Goal: Task Accomplishment & Management: Manage account settings

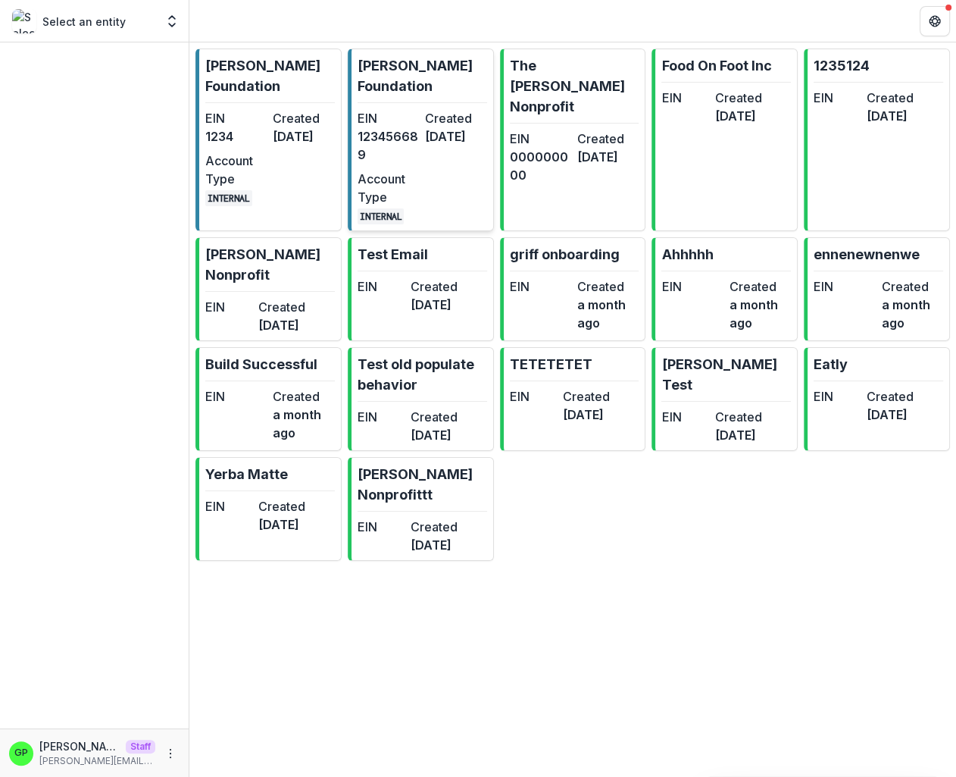
click at [370, 109] on dt "EIN" at bounding box center [388, 118] width 61 height 18
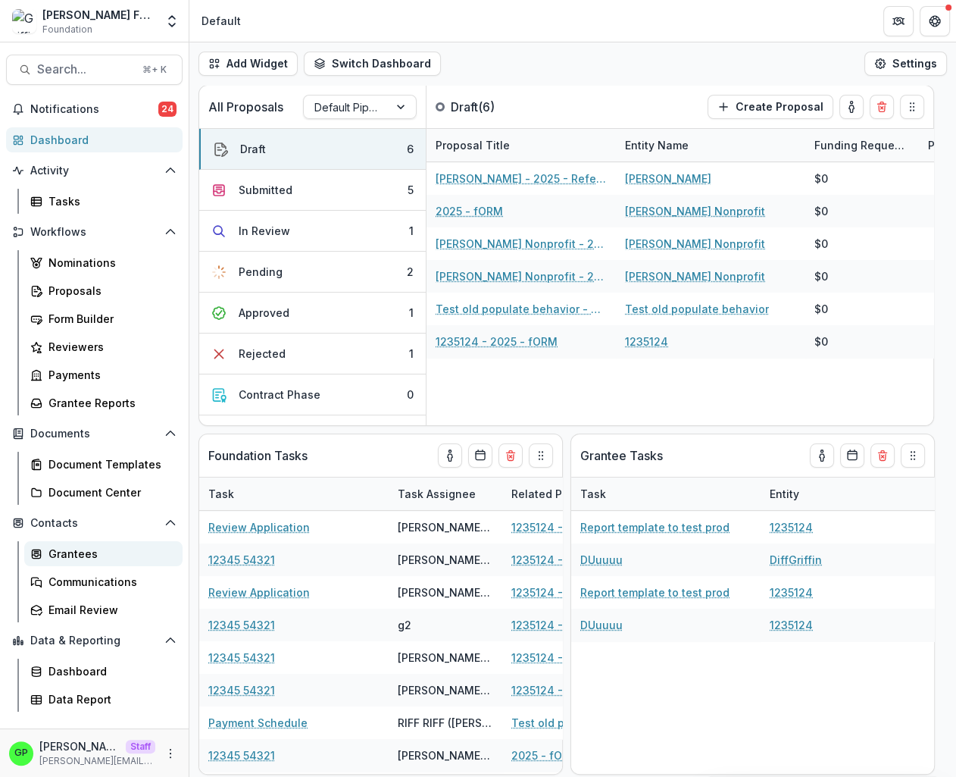
click at [88, 551] on div "Grantees" at bounding box center [110, 554] width 122 height 16
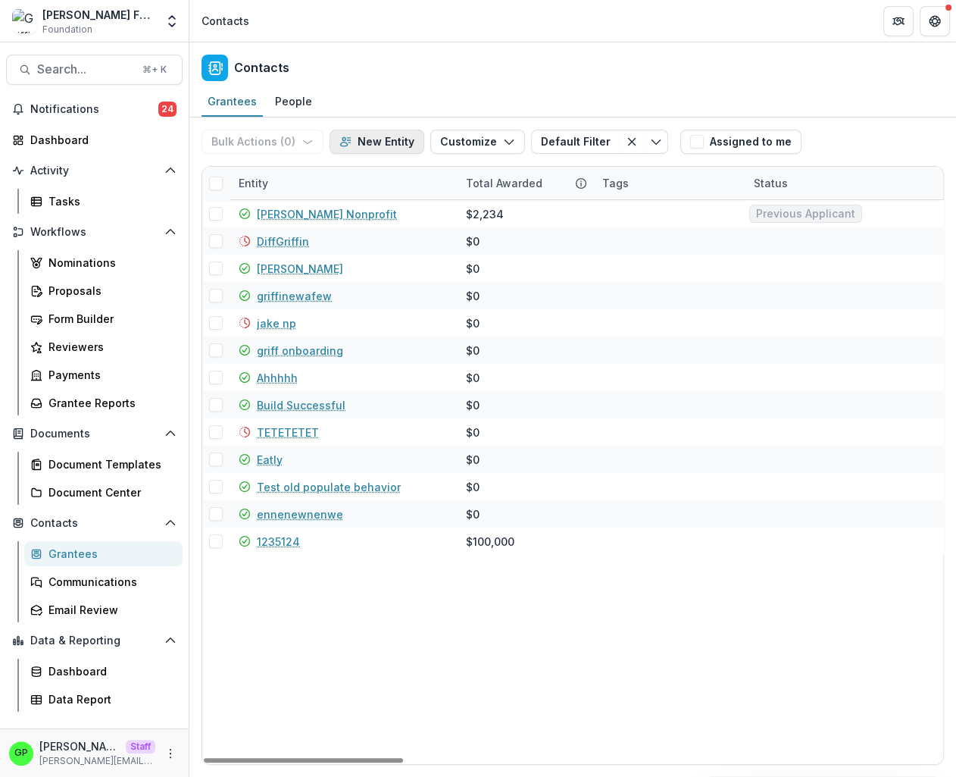
click at [374, 139] on button "New Entity" at bounding box center [377, 142] width 95 height 24
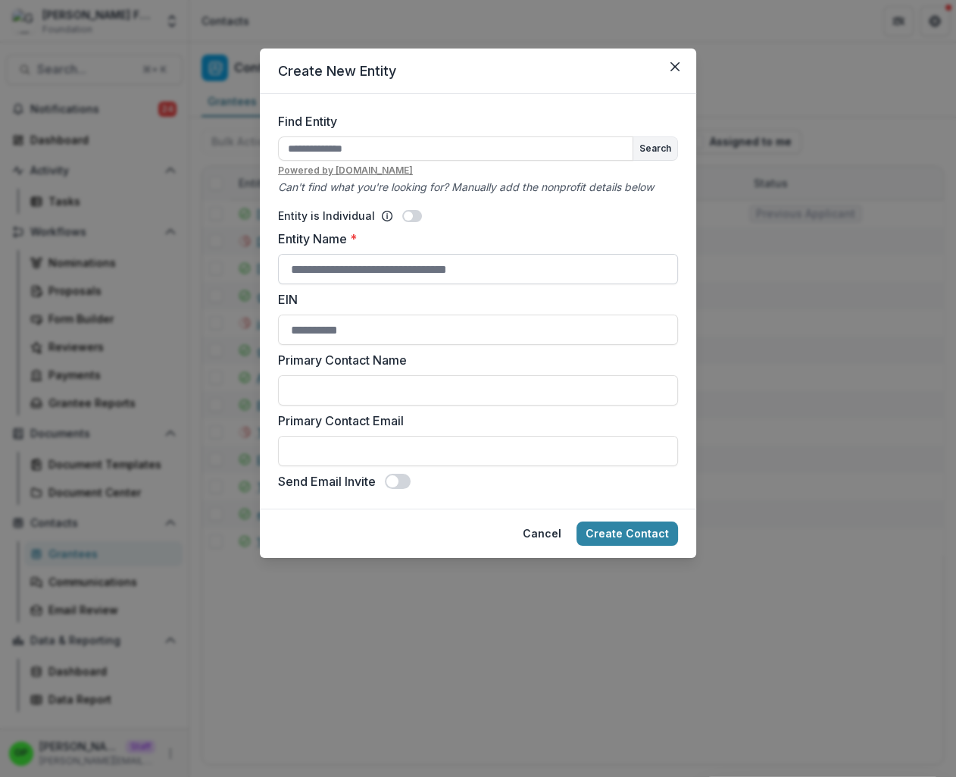
click at [356, 259] on input "Entity Name *" at bounding box center [478, 269] width 400 height 30
type input "********"
drag, startPoint x: 342, startPoint y: 375, endPoint x: 355, endPoint y: 391, distance: 21.0
click at [343, 376] on div "Primary Contact Name" at bounding box center [478, 378] width 400 height 55
click at [356, 392] on input "Primary Contact Name" at bounding box center [478, 390] width 400 height 30
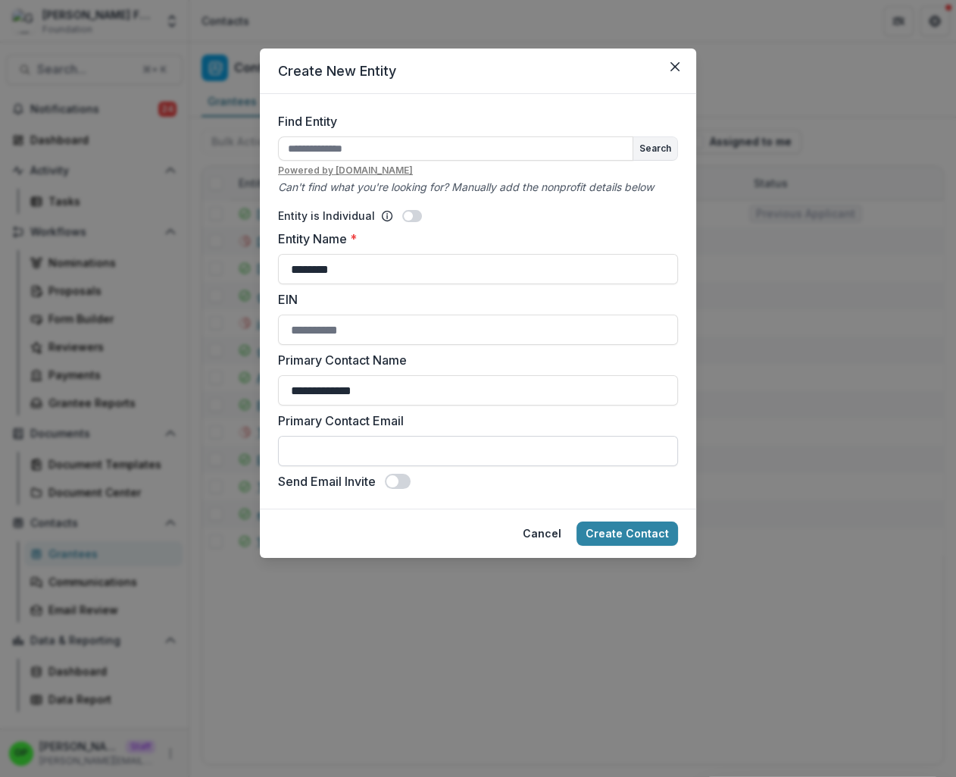
type input "**********"
click at [360, 456] on input "Primary Contact Email" at bounding box center [478, 451] width 400 height 30
type input "**********"
click at [416, 217] on span at bounding box center [412, 216] width 20 height 12
click at [416, 214] on span at bounding box center [412, 216] width 20 height 12
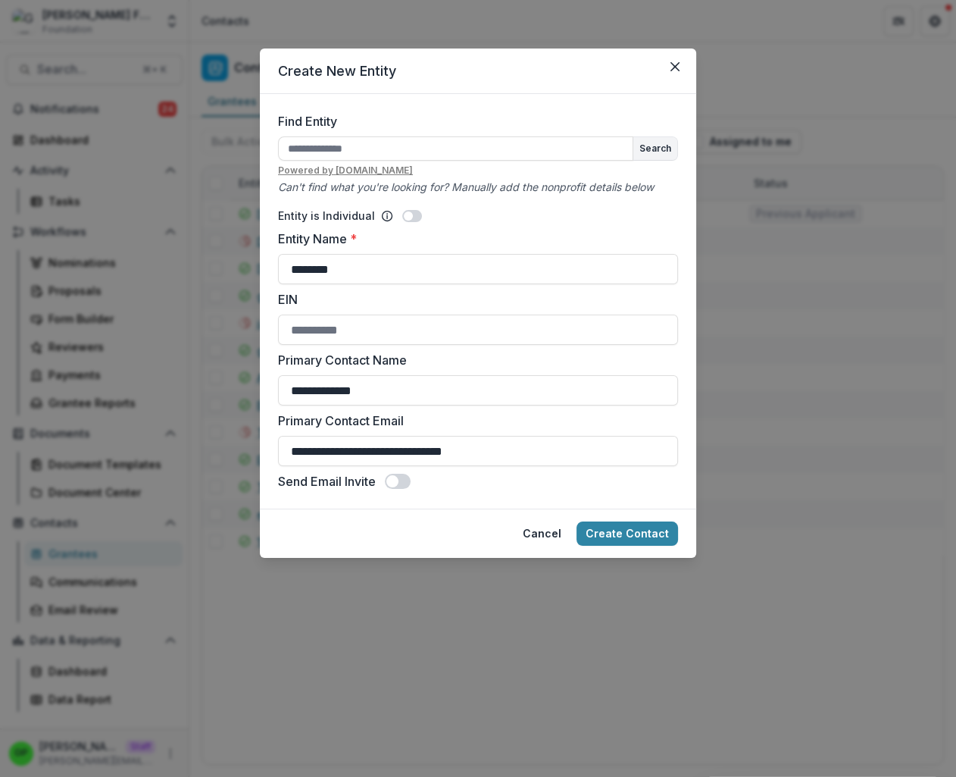
click at [404, 212] on span at bounding box center [408, 215] width 9 height 9
click at [660, 535] on button "Create Contact" at bounding box center [628, 533] width 102 height 24
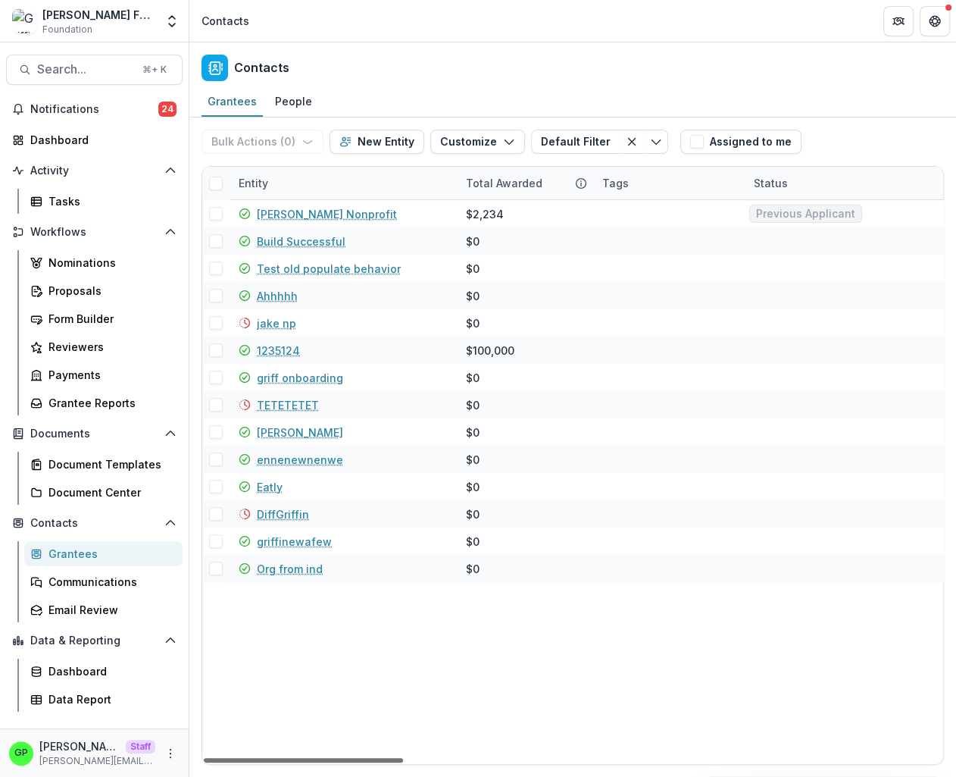
drag, startPoint x: 358, startPoint y: 757, endPoint x: 275, endPoint y: 727, distance: 88.0
click at [275, 758] on div at bounding box center [303, 760] width 199 height 5
click at [67, 284] on div "Proposals" at bounding box center [110, 291] width 122 height 16
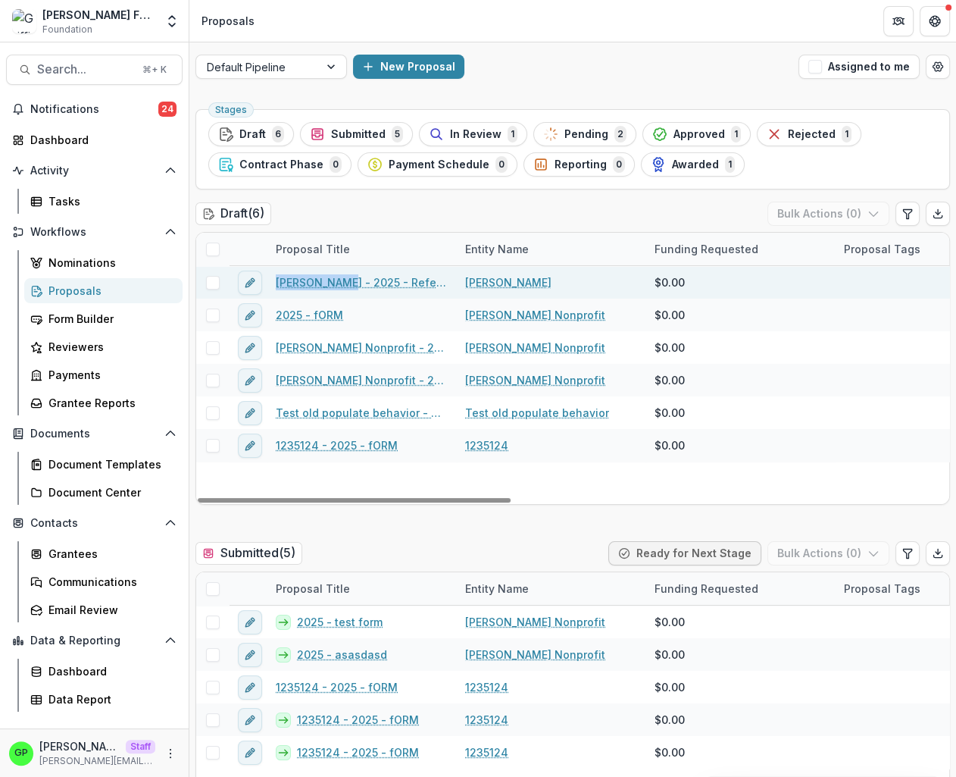
click at [335, 277] on div "[PERSON_NAME] - 2025 - Reference Number" at bounding box center [361, 282] width 189 height 33
click at [331, 280] on link "Griffin Perry - 2025 - Reference Number" at bounding box center [361, 282] width 171 height 16
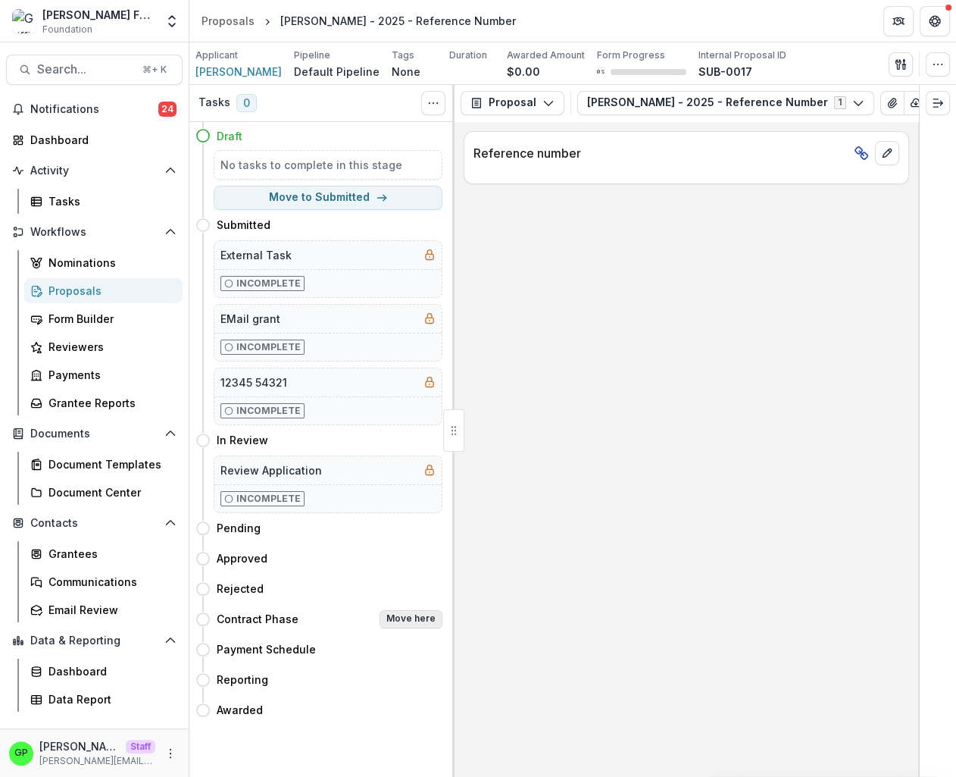
click at [405, 611] on div "Contract Phase Move here" at bounding box center [319, 619] width 247 height 30
click at [405, 615] on button "Move here" at bounding box center [411, 619] width 63 height 18
select select "**********"
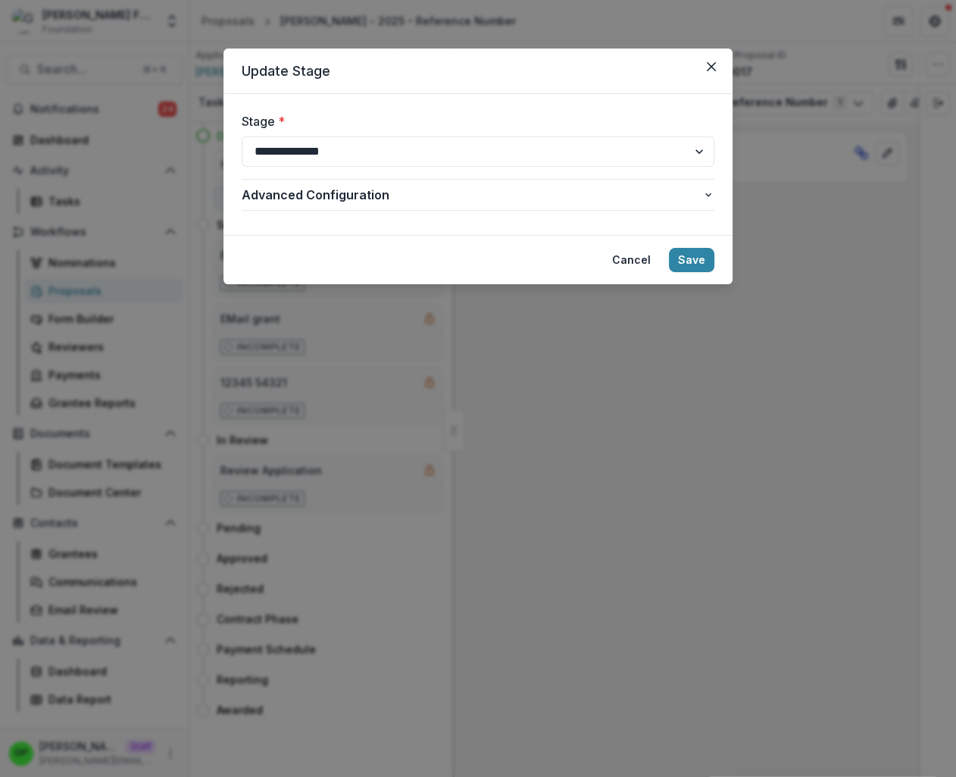
click at [724, 64] on header "Update Stage" at bounding box center [478, 71] width 509 height 45
click at [709, 65] on icon "Close" at bounding box center [711, 66] width 9 height 9
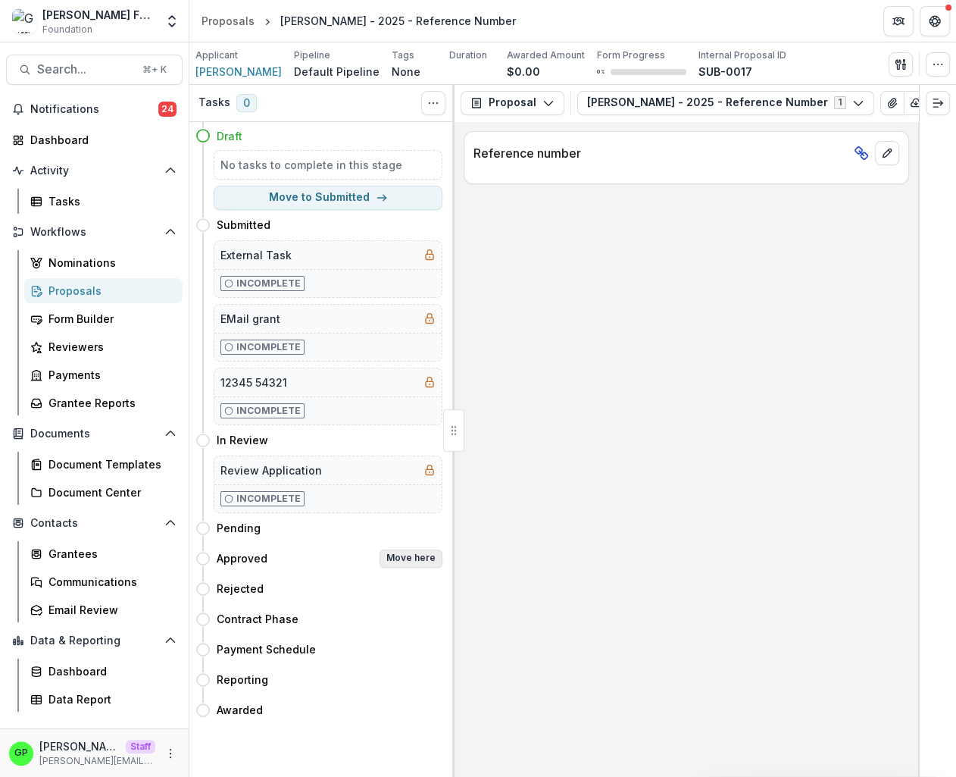
click at [390, 559] on button "Move here" at bounding box center [411, 558] width 63 height 18
select select "********"
select select
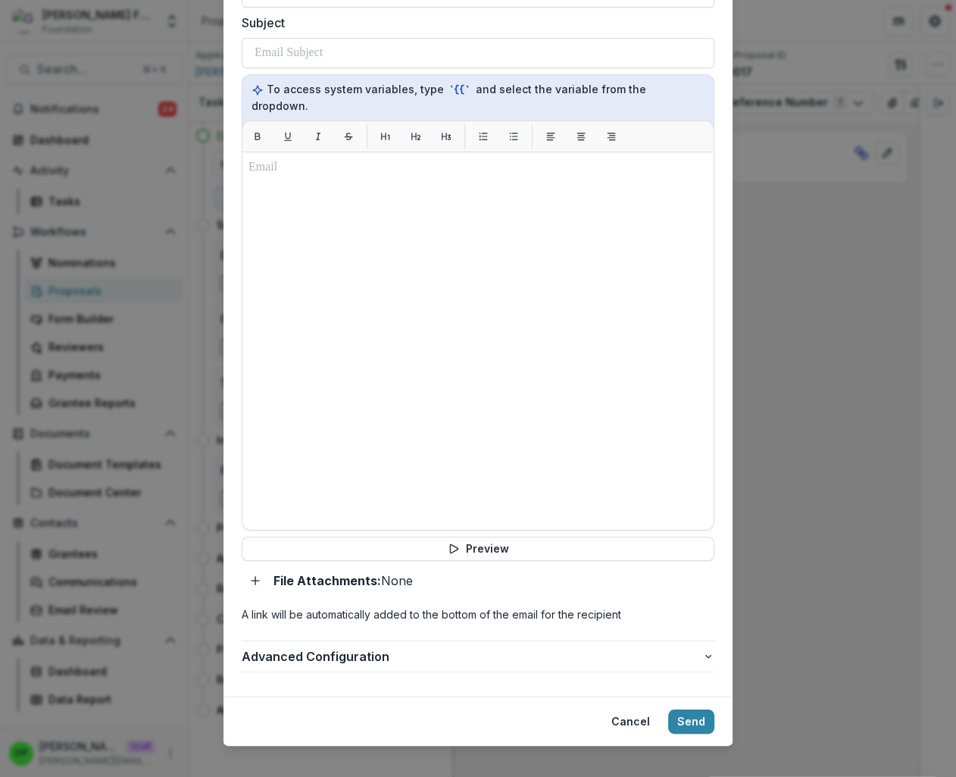
scroll to position [912, 0]
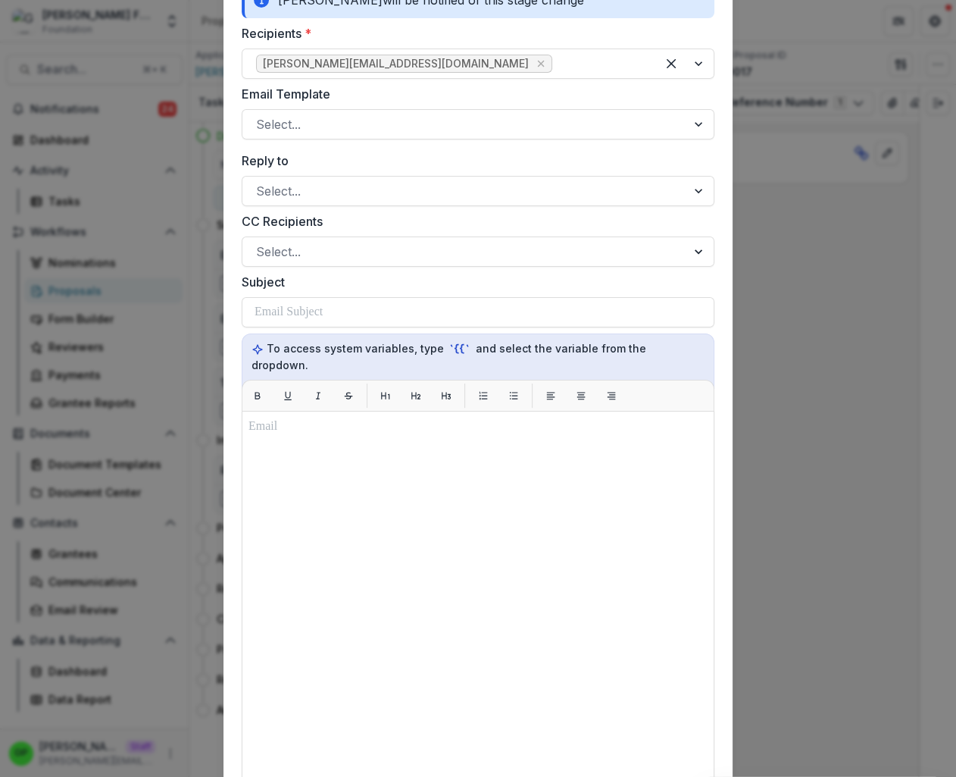
drag, startPoint x: 773, startPoint y: 74, endPoint x: 765, endPoint y: 85, distance: 13.5
click at [774, 74] on div "**********" at bounding box center [478, 388] width 956 height 777
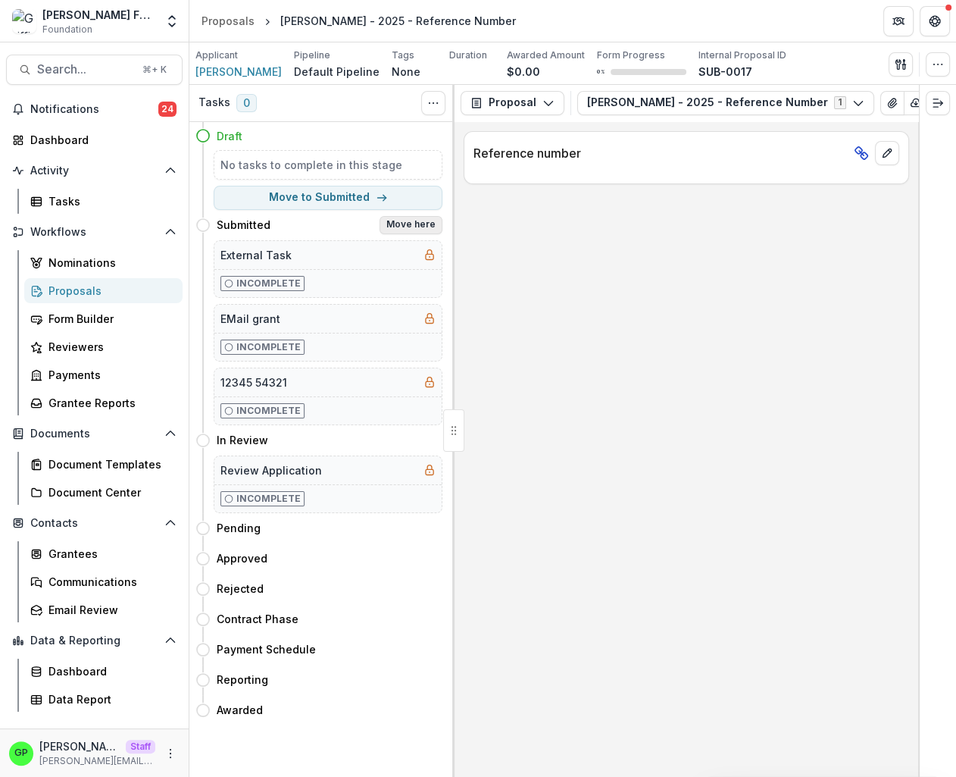
click at [409, 233] on button "Move here" at bounding box center [411, 225] width 63 height 18
select select "*********"
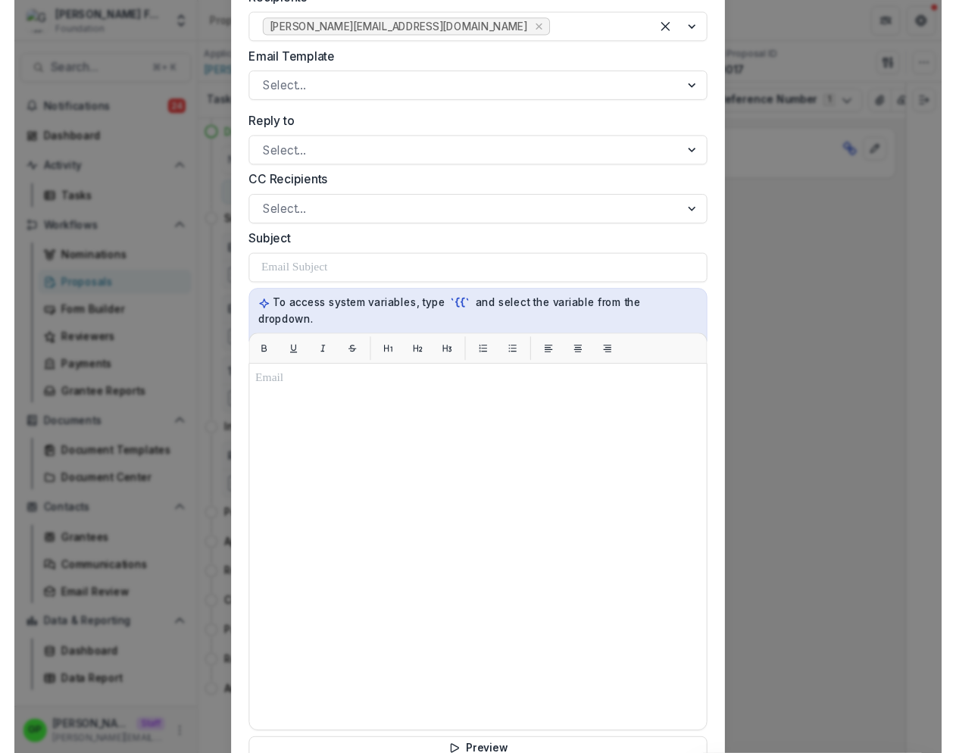
scroll to position [806, 0]
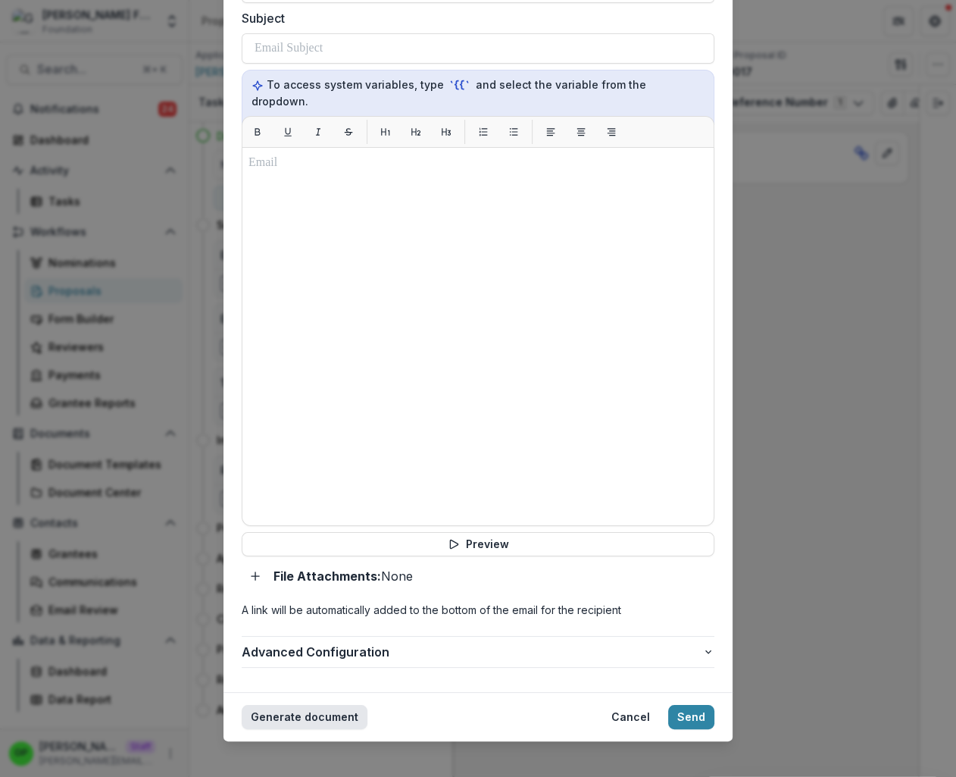
click at [302, 705] on button "Generate document" at bounding box center [305, 717] width 126 height 24
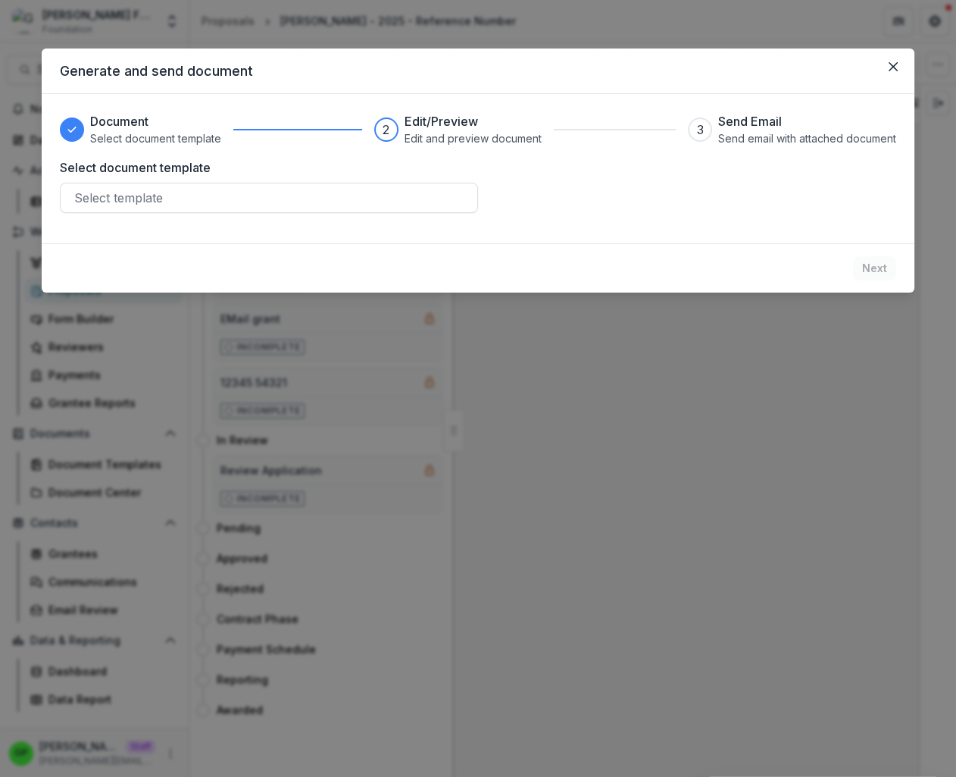
click at [229, 81] on header "Generate and send document" at bounding box center [478, 71] width 873 height 45
click at [229, 77] on header "Generate and send document" at bounding box center [478, 71] width 873 height 45
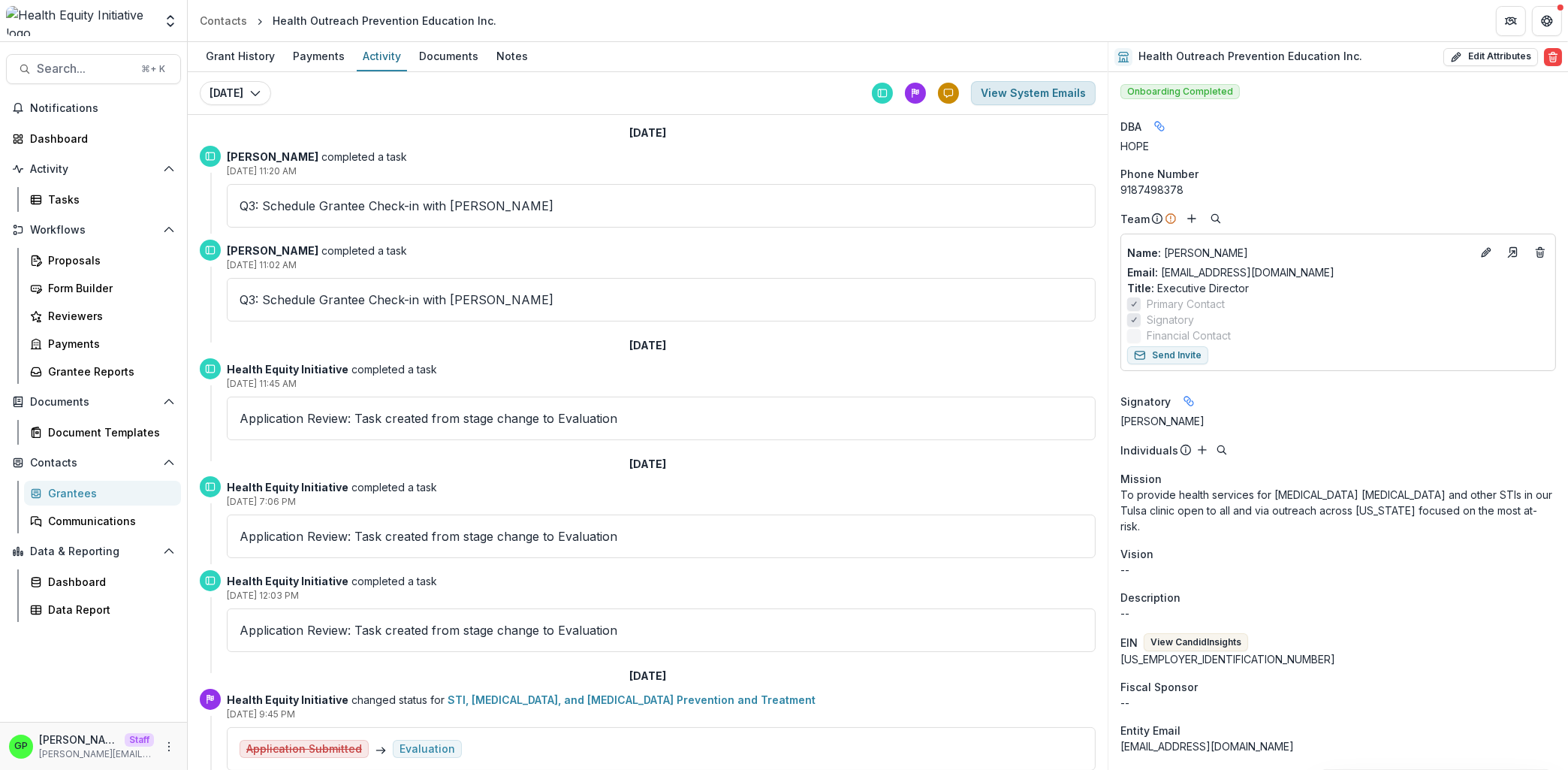
click at [1050, 88] on button "View System Emails" at bounding box center [1034, 93] width 125 height 24
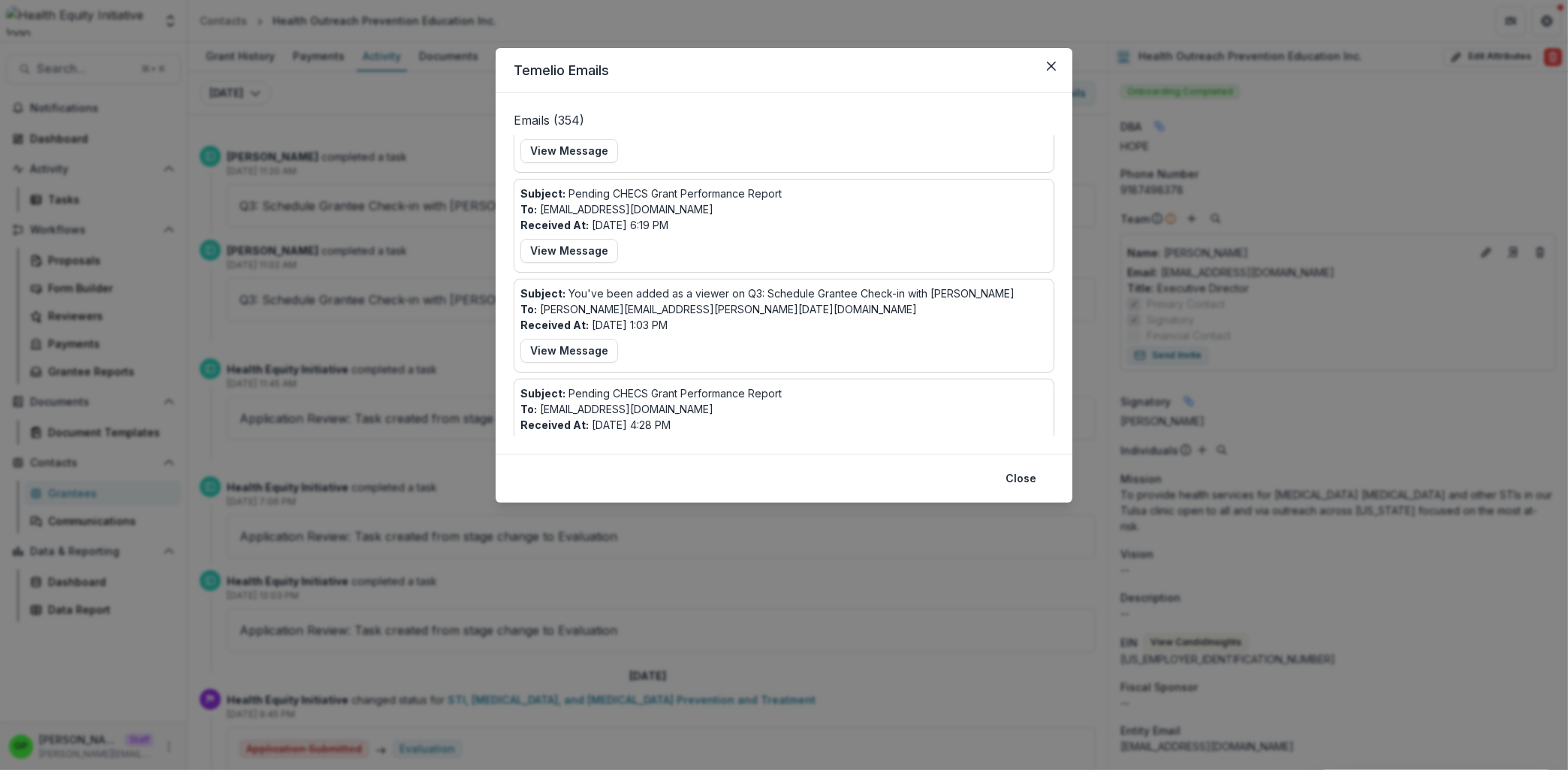
scroll to position [845, 0]
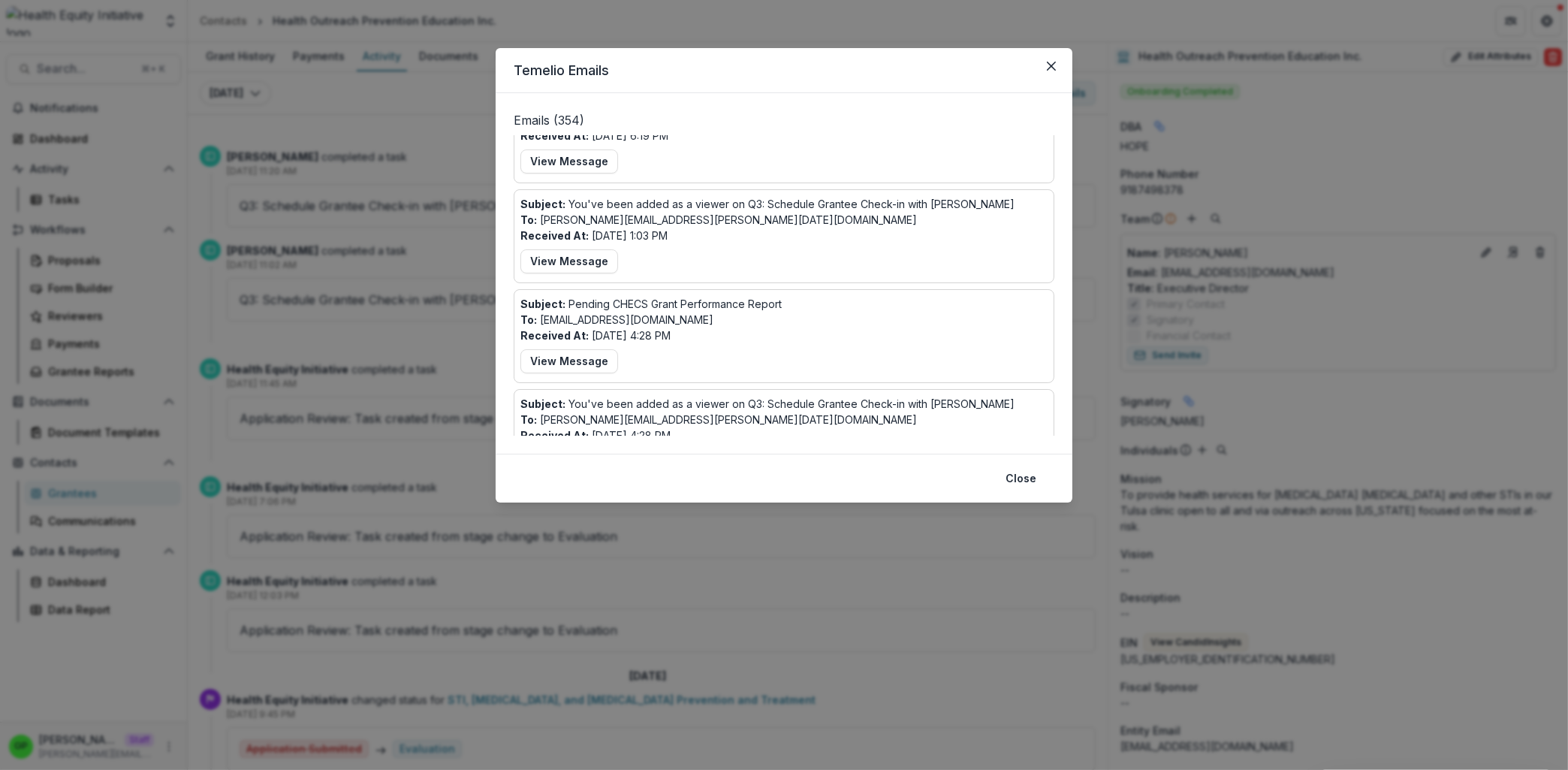
click at [726, 225] on div "Subject: You've been added as a viewer on Q3: Schedule Grantee Check-in with Dr…" at bounding box center [784, 236] width 527 height 80
click at [1050, 74] on button "Close" at bounding box center [1052, 66] width 24 height 24
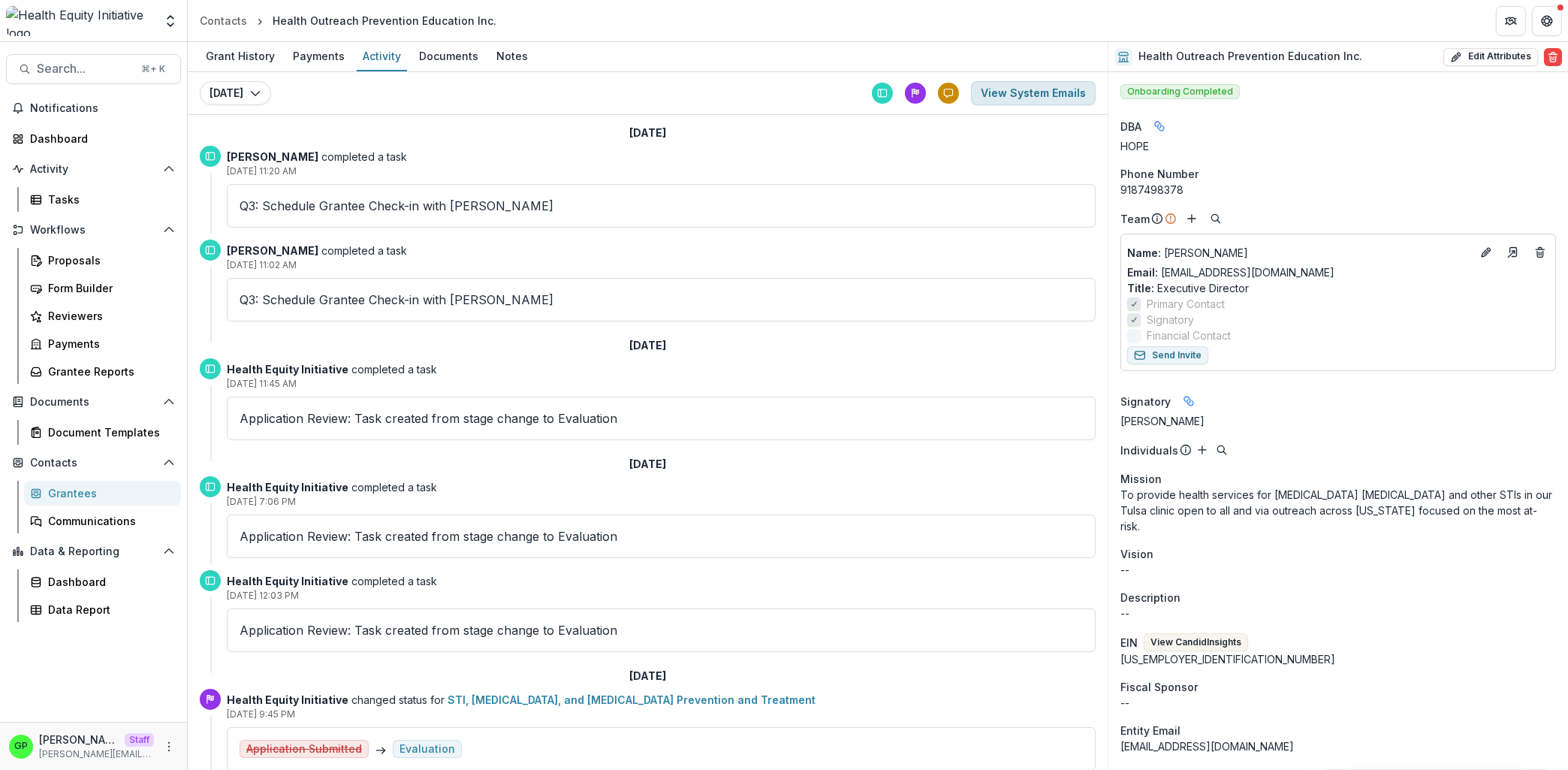
click at [1029, 93] on button "View System Emails" at bounding box center [1034, 93] width 125 height 24
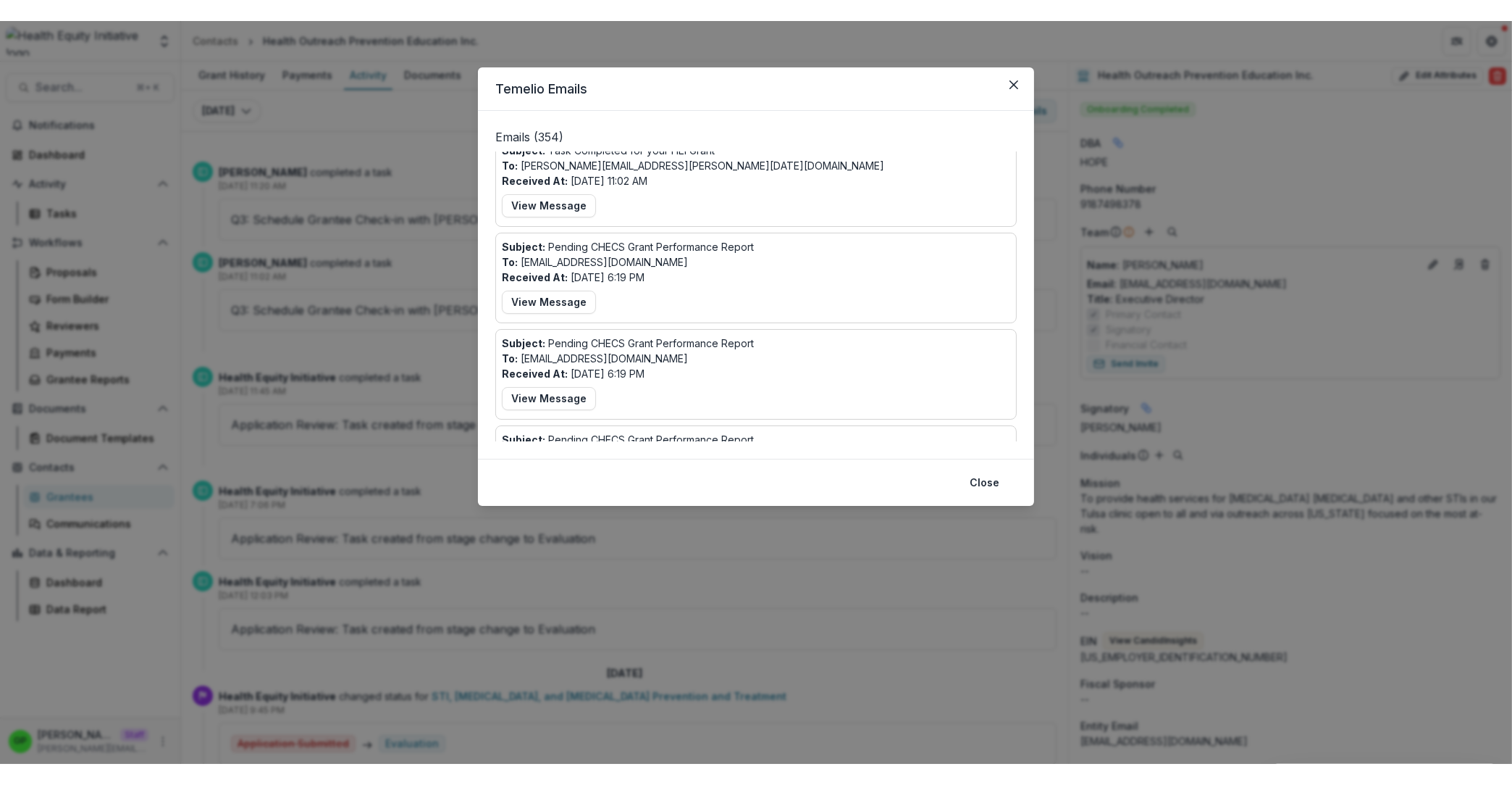
scroll to position [306, 0]
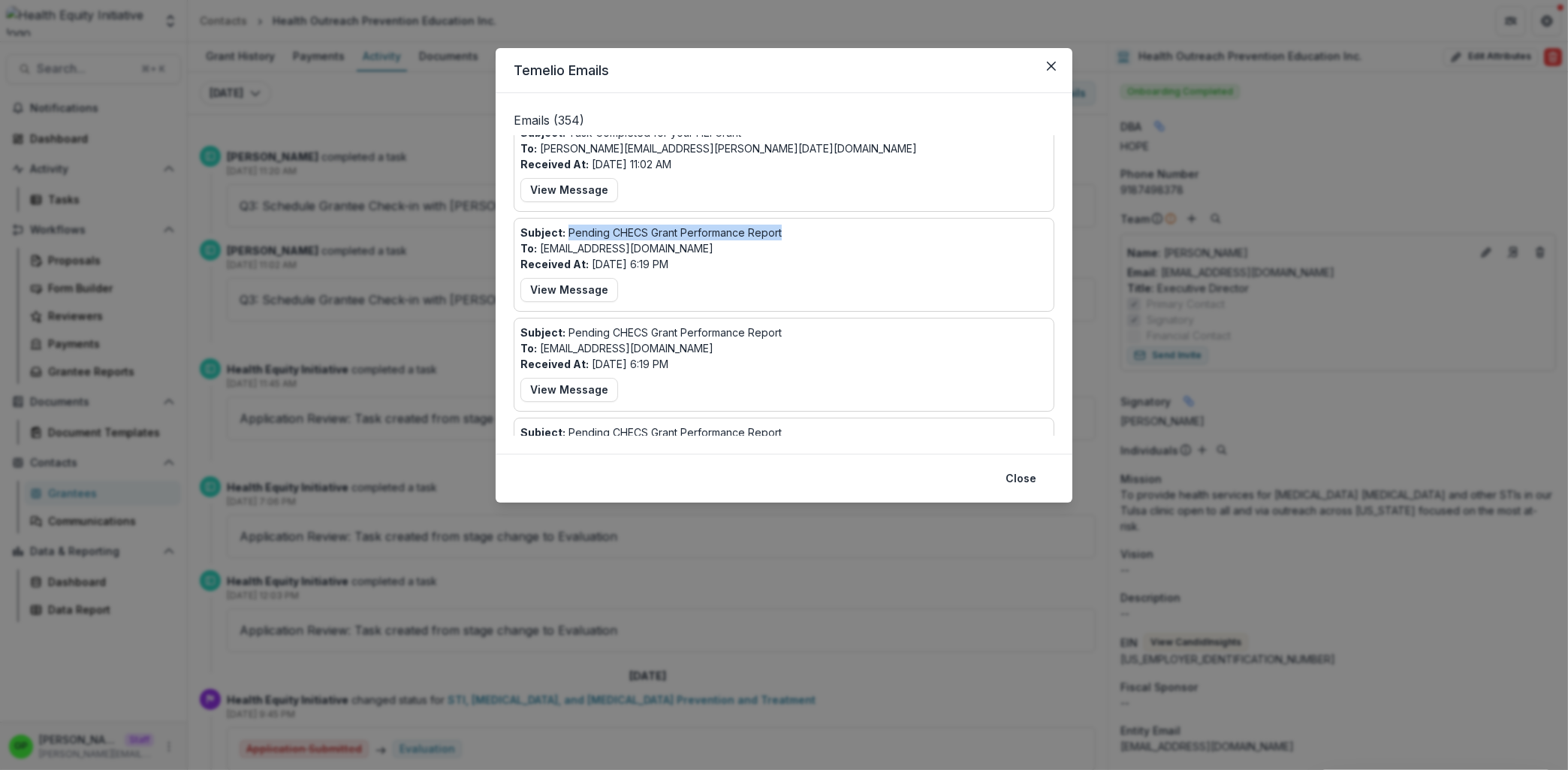
drag, startPoint x: 789, startPoint y: 232, endPoint x: 566, endPoint y: 237, distance: 223.1
click at [566, 237] on div "Subject: Pending CHECS Grant Performance Report To: taryn@hopetesting.org Recei…" at bounding box center [784, 265] width 527 height 80
copy p "Pending CHECS Grant Performance Report"
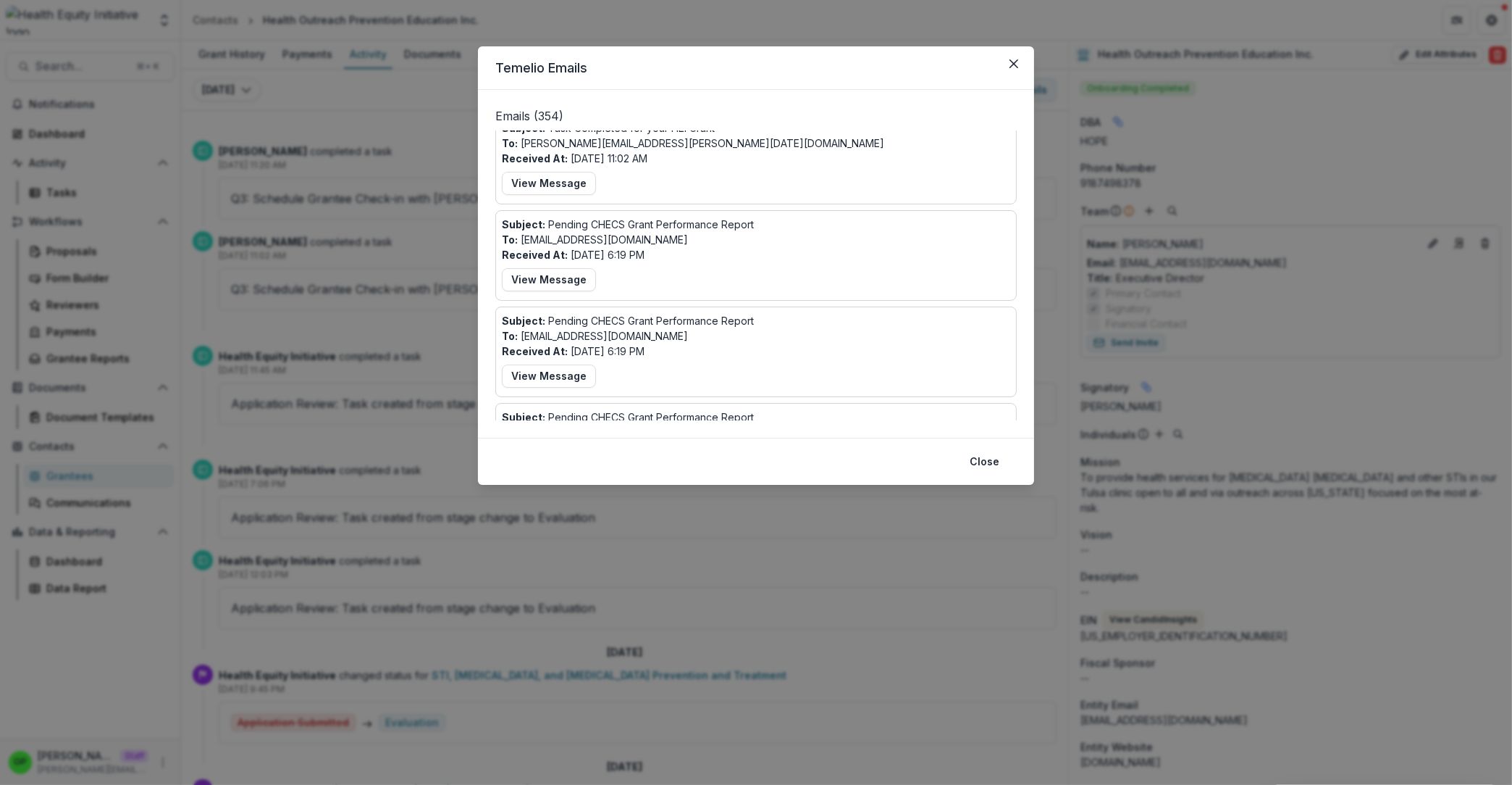
click at [352, 352] on div "Temelio Emails Emails ( 354 ) Subject: Task Completed for your HEI Grant To: ta…" at bounding box center [756, 392] width 1512 height 785
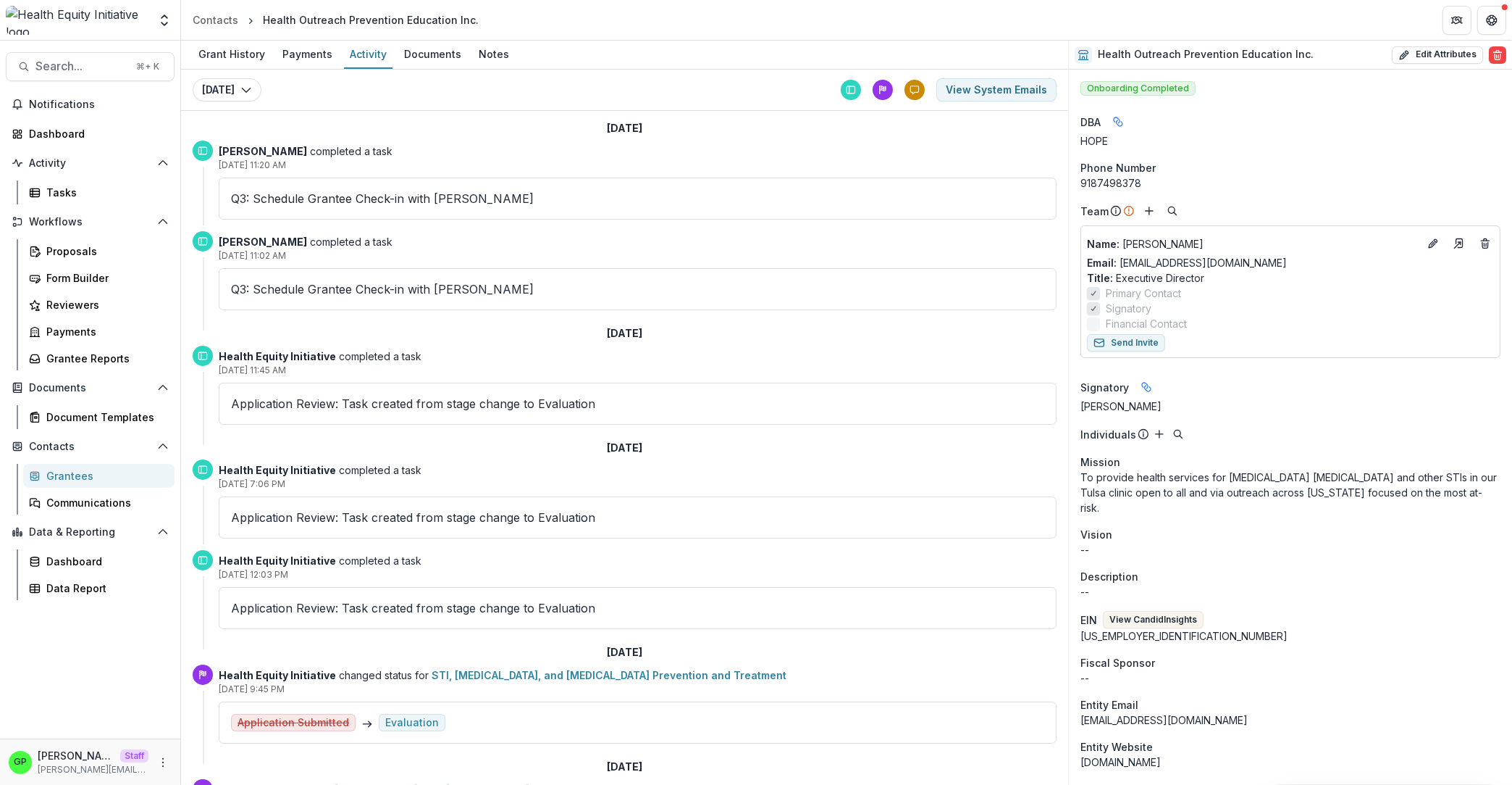
click at [154, 742] on div "GP Griffin Perry Staff griffin@trytemelio.com" at bounding box center [90, 762] width 163 height 29
click at [157, 742] on button "More" at bounding box center [162, 762] width 17 height 17
click at [186, 736] on link "User Settings" at bounding box center [258, 731] width 155 height 24
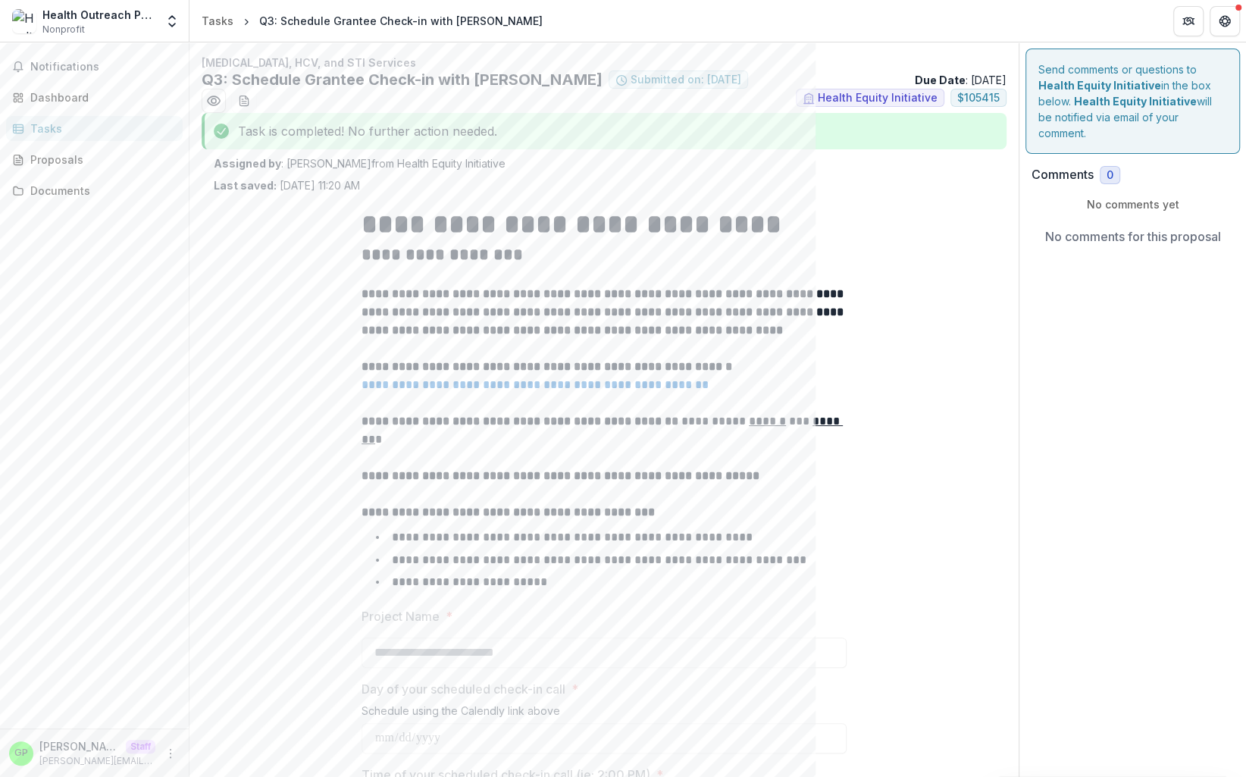
click at [1025, 180] on div "Comments 0 No comments yet No comments for this proposal" at bounding box center [1132, 213] width 214 height 107
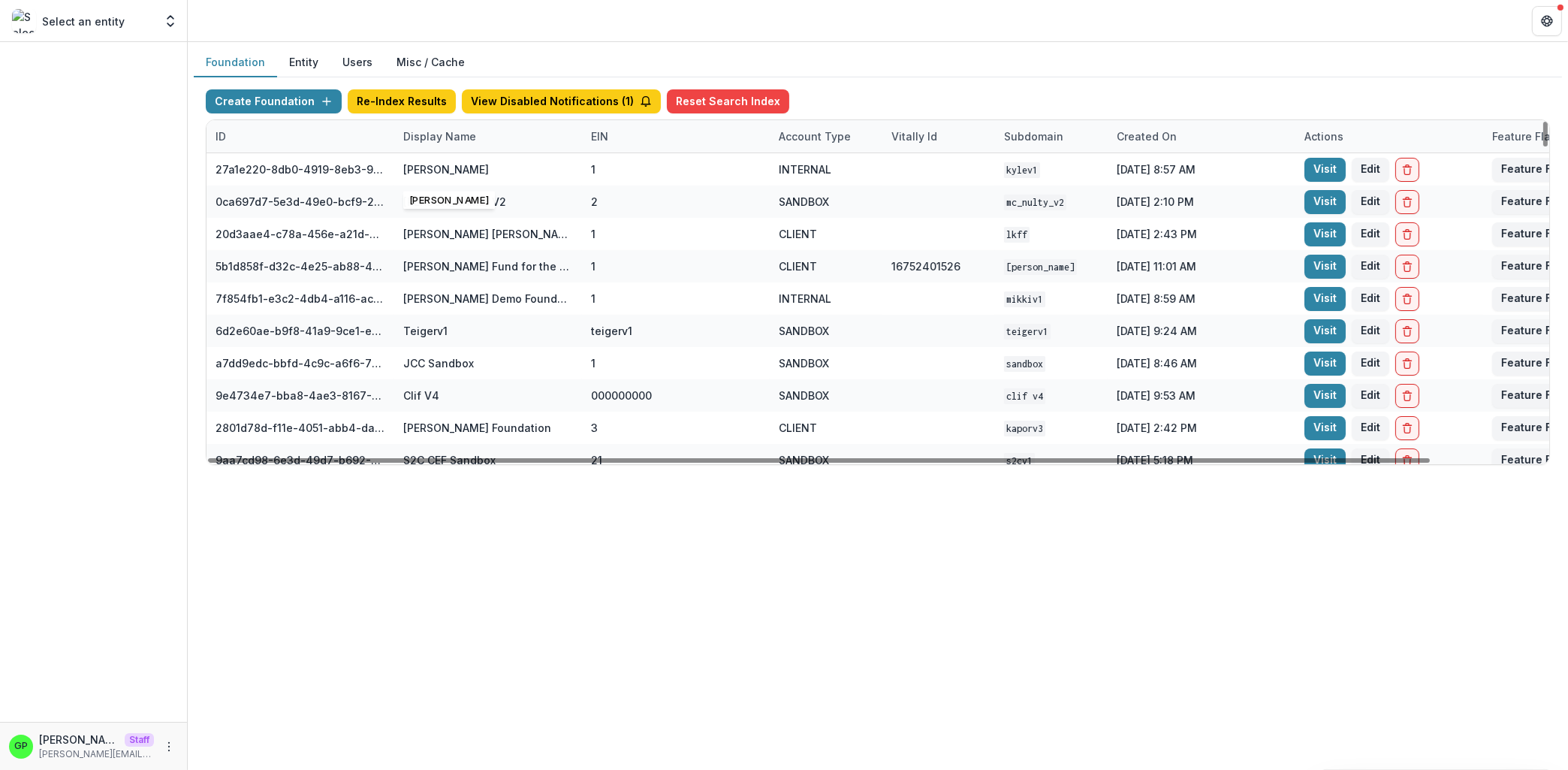
click at [452, 153] on div "ID Display Name EIN Account Type Vitally Id Subdomain Created on Actions Featur…" at bounding box center [939, 136] width 1465 height 33
click at [453, 147] on div "Display Name" at bounding box center [488, 136] width 187 height 33
click at [452, 161] on input at bounding box center [488, 169] width 180 height 24
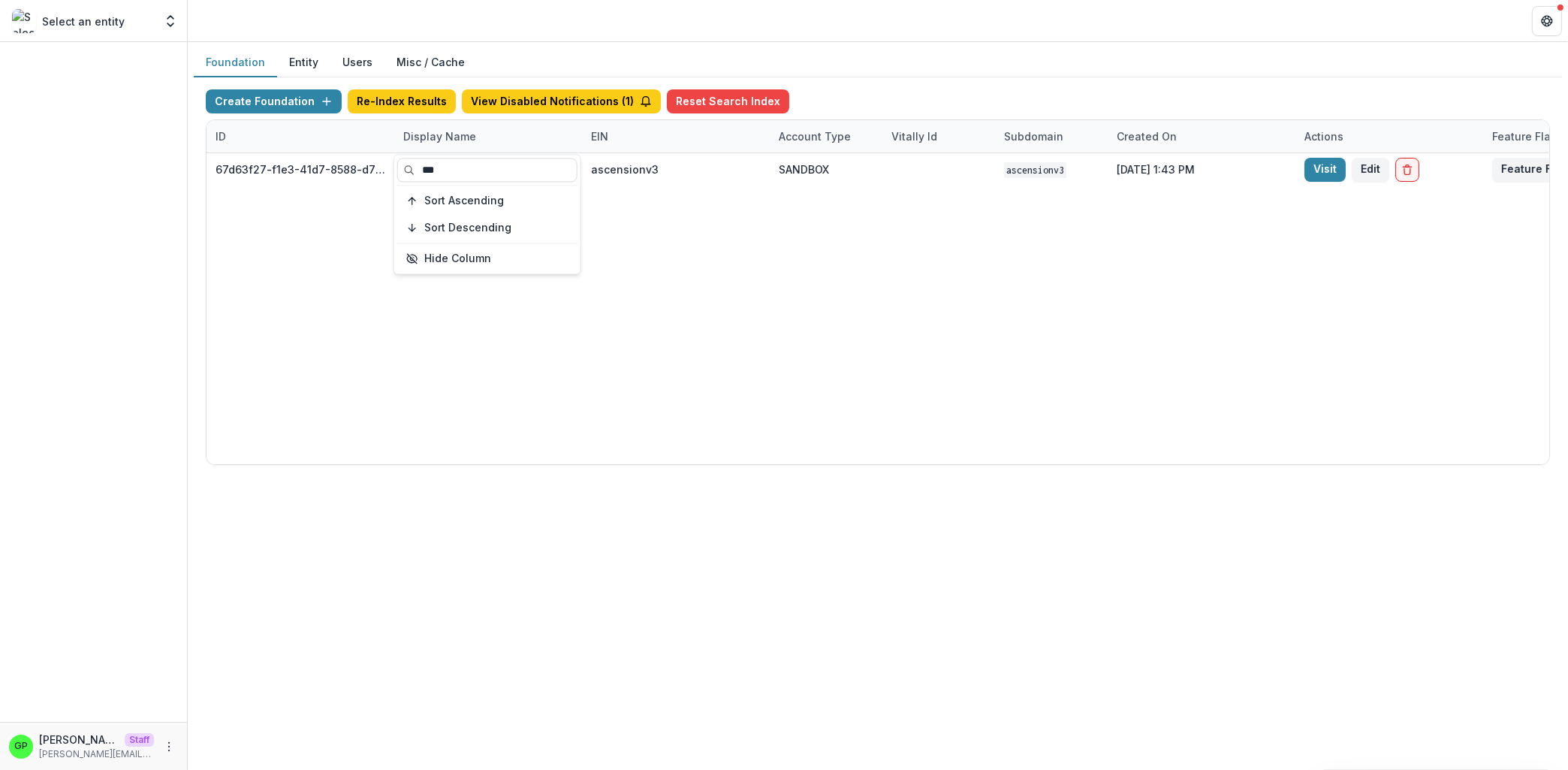
type input "***"
drag, startPoint x: 696, startPoint y: 330, endPoint x: 700, endPoint y: 321, distance: 9.8
click at [696, 330] on div "67d63f27-f1e3-41d7-8588-d78488ffe753 Ascension Sandbox V3 ascensionv3 SANDBOX a…" at bounding box center [939, 309] width 1465 height 311
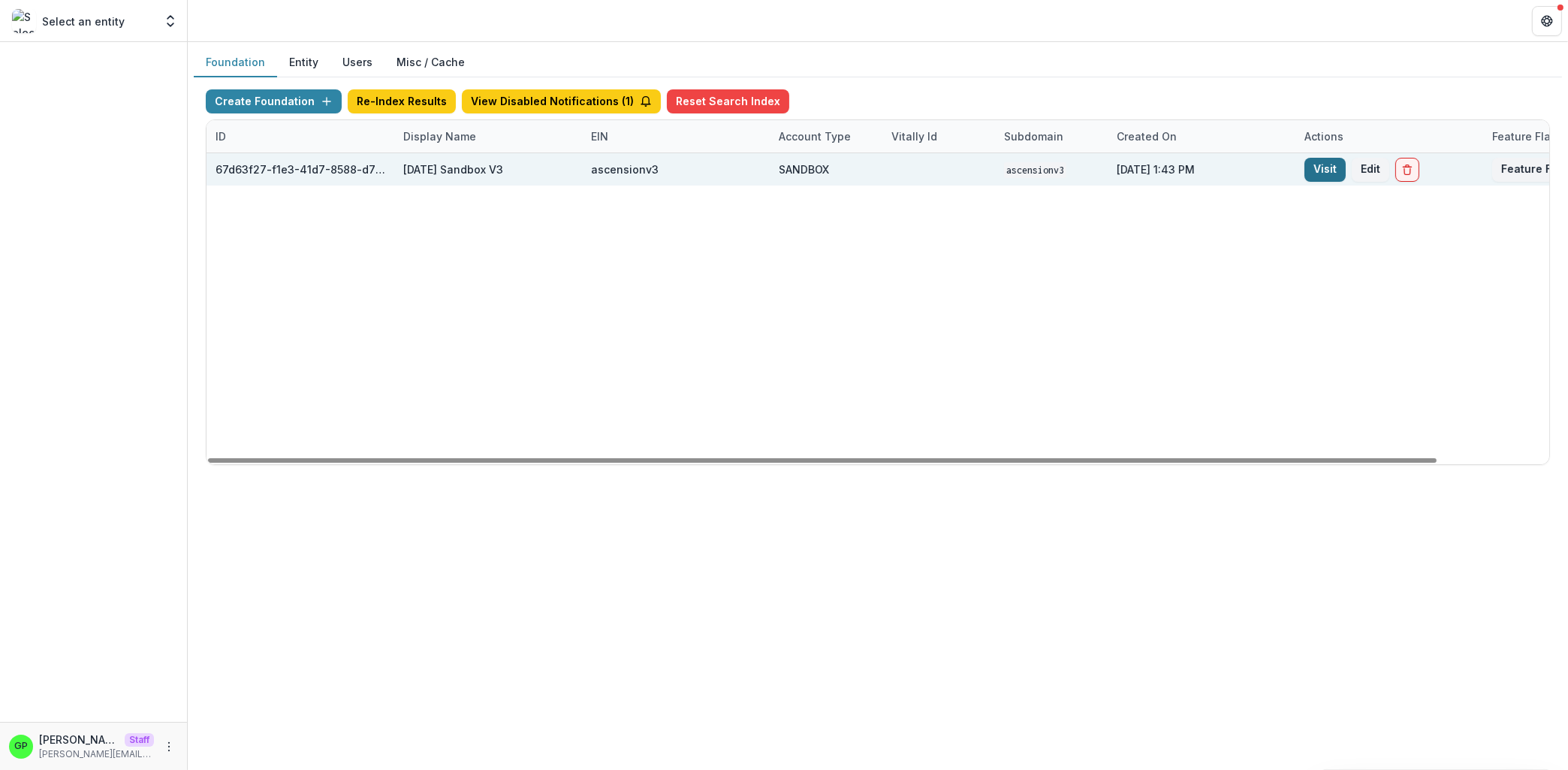
click at [1314, 167] on link "Visit" at bounding box center [1325, 169] width 42 height 24
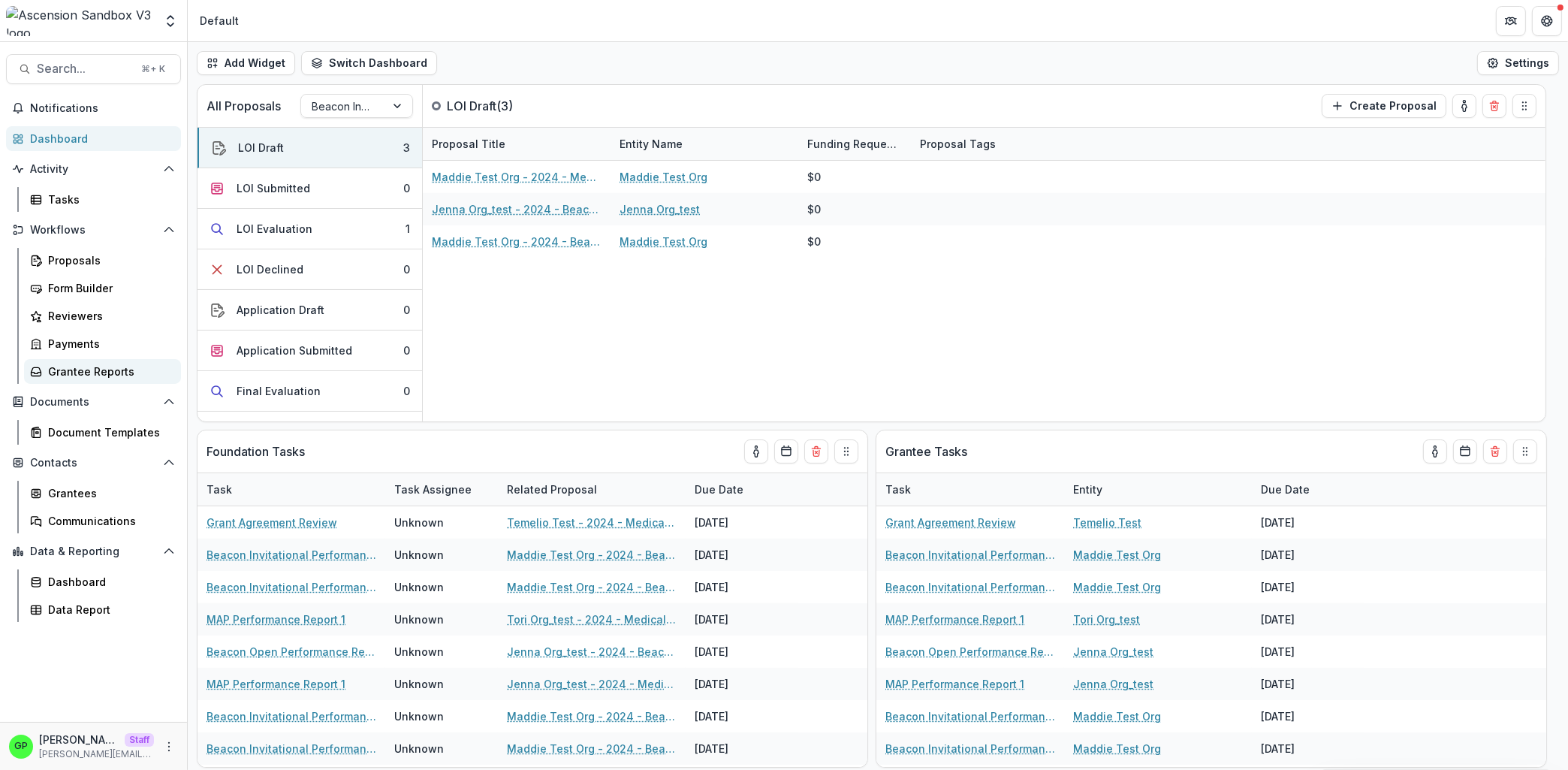
click at [101, 368] on div "Grantee Reports" at bounding box center [109, 372] width 121 height 16
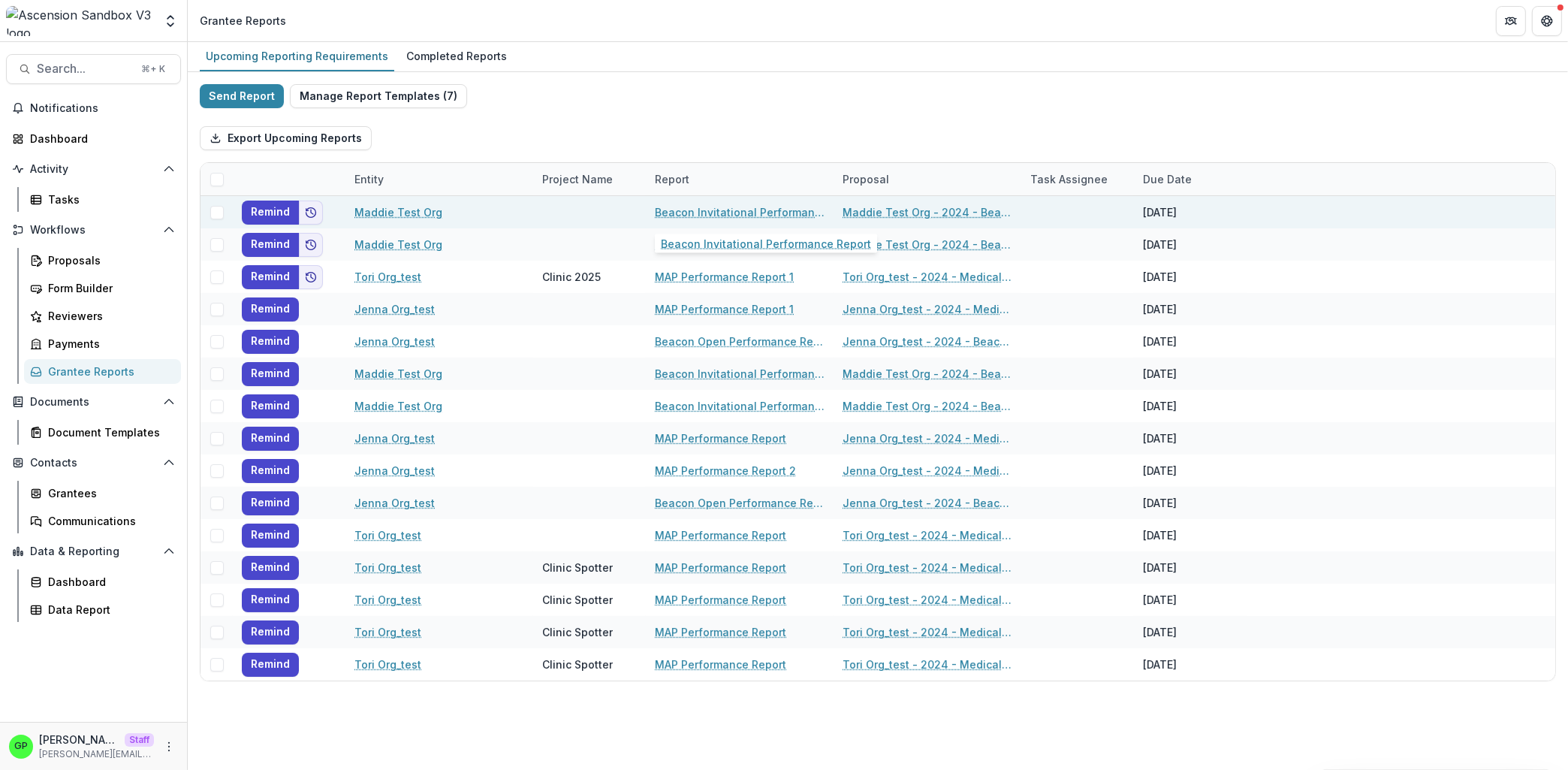
click at [712, 208] on link "Beacon Invitational Performance Report" at bounding box center [739, 212] width 169 height 16
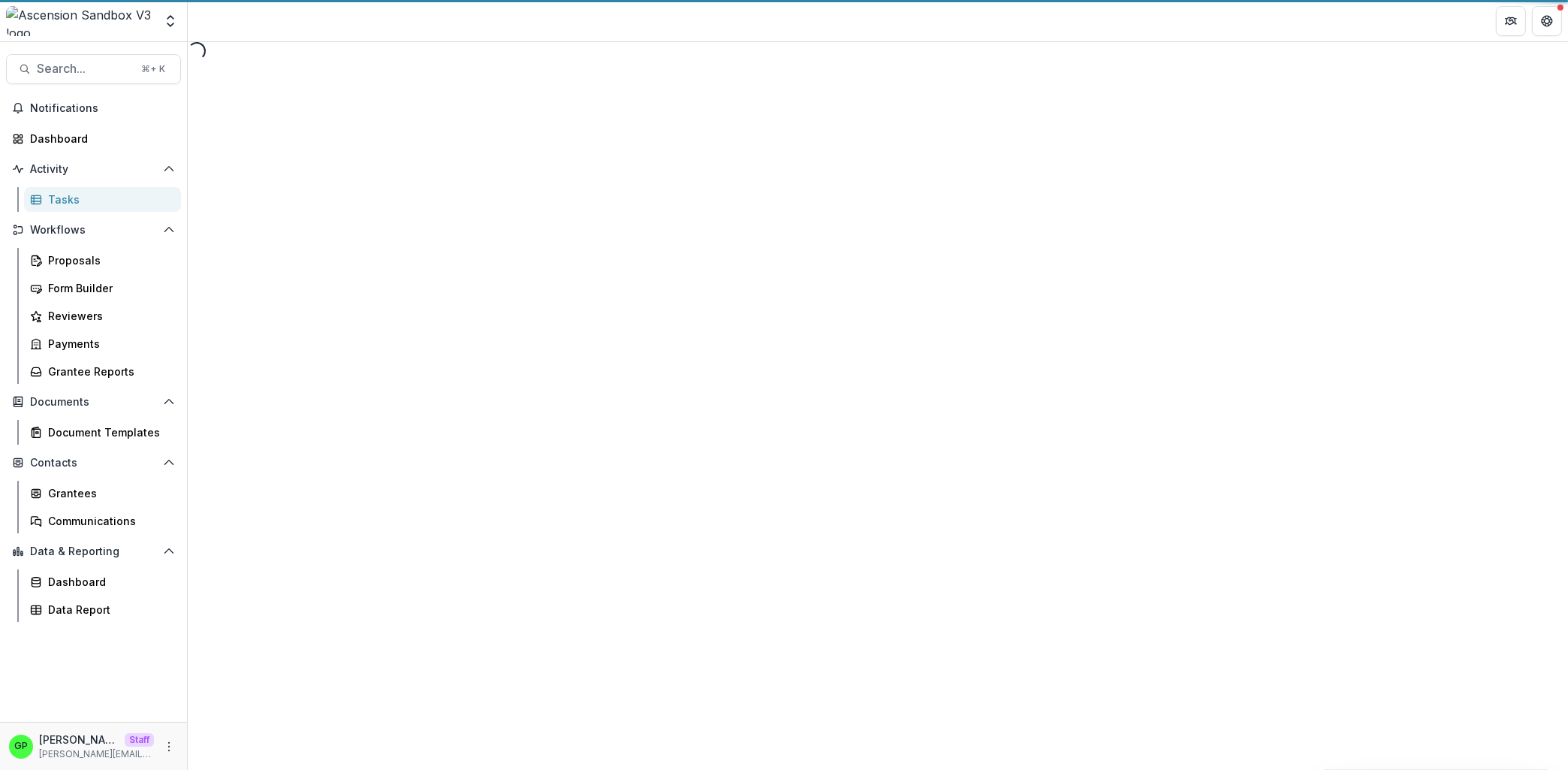
select select "********"
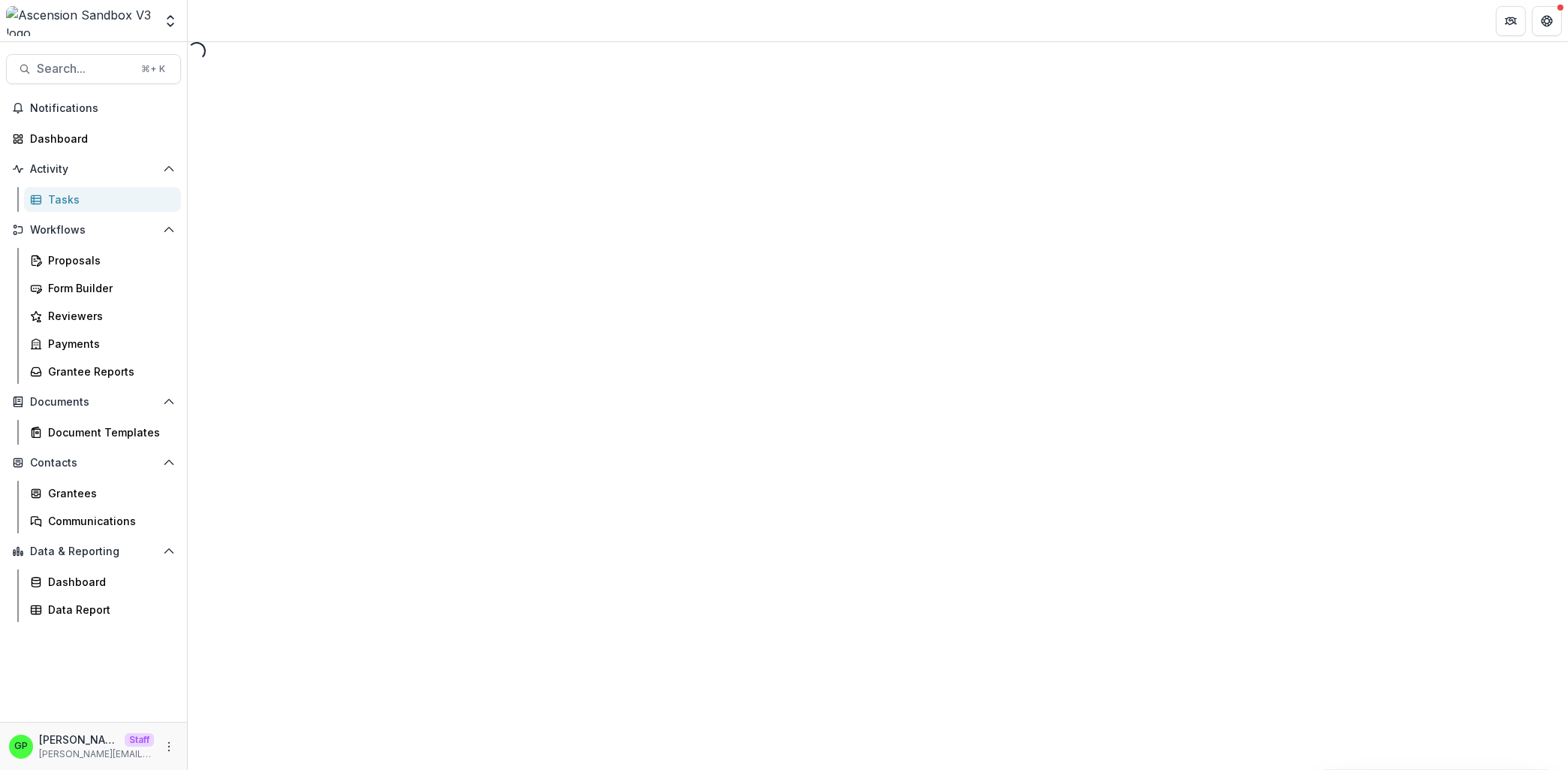
select select "********"
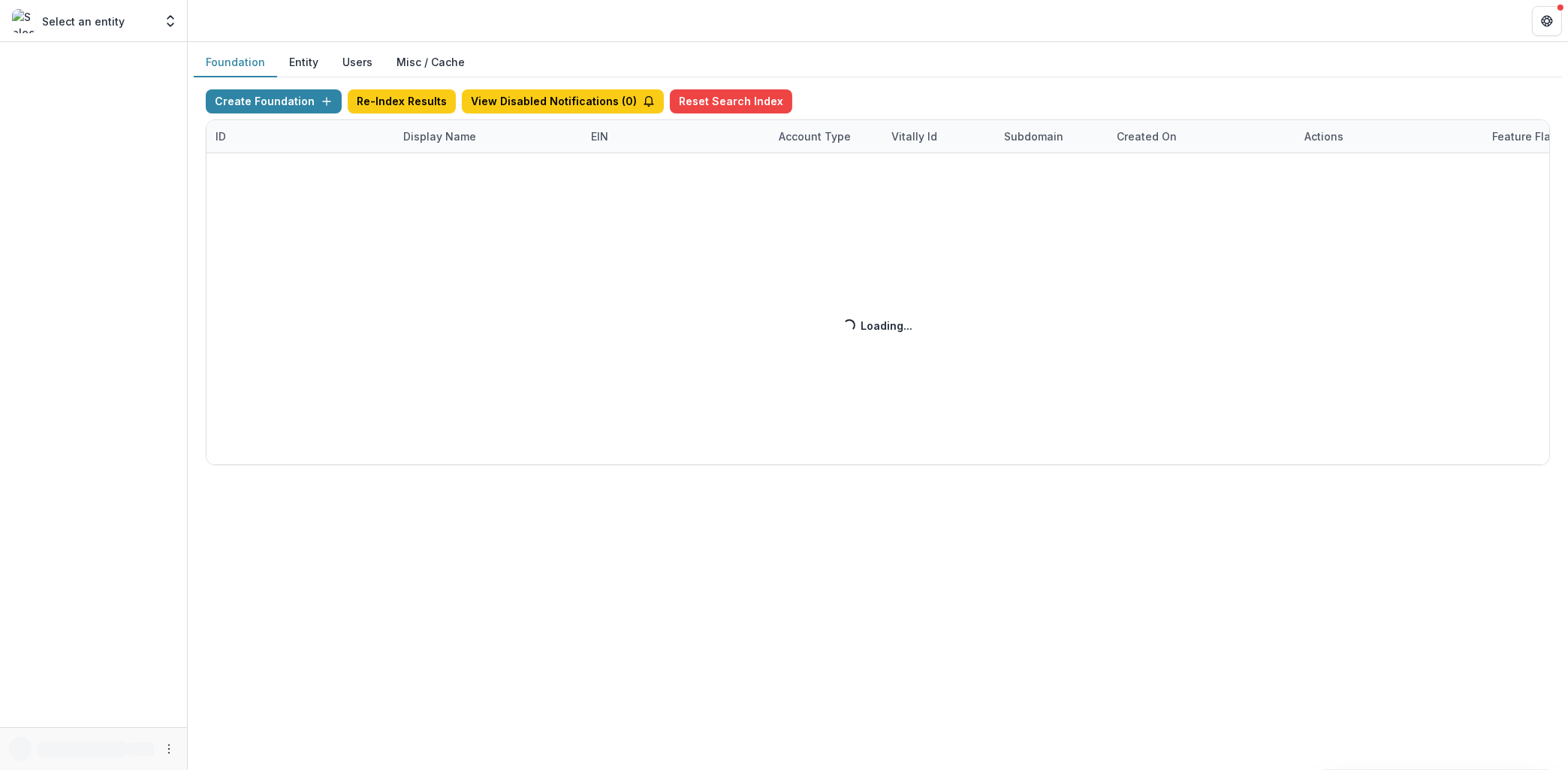
click at [447, 152] on div "Create Foundation Re-Index Results View Disabled Notifications ( 0 ) Reset Sear…" at bounding box center [878, 276] width 1345 height 376
click at [446, 144] on div "Create Foundation Re-Index Results View Disabled Notifications ( 1 ) Reset Sear…" at bounding box center [878, 276] width 1345 height 376
click at [441, 140] on div "Create Foundation Re-Index Results View Disabled Notifications ( 1 ) Reset Sear…" at bounding box center [878, 276] width 1345 height 376
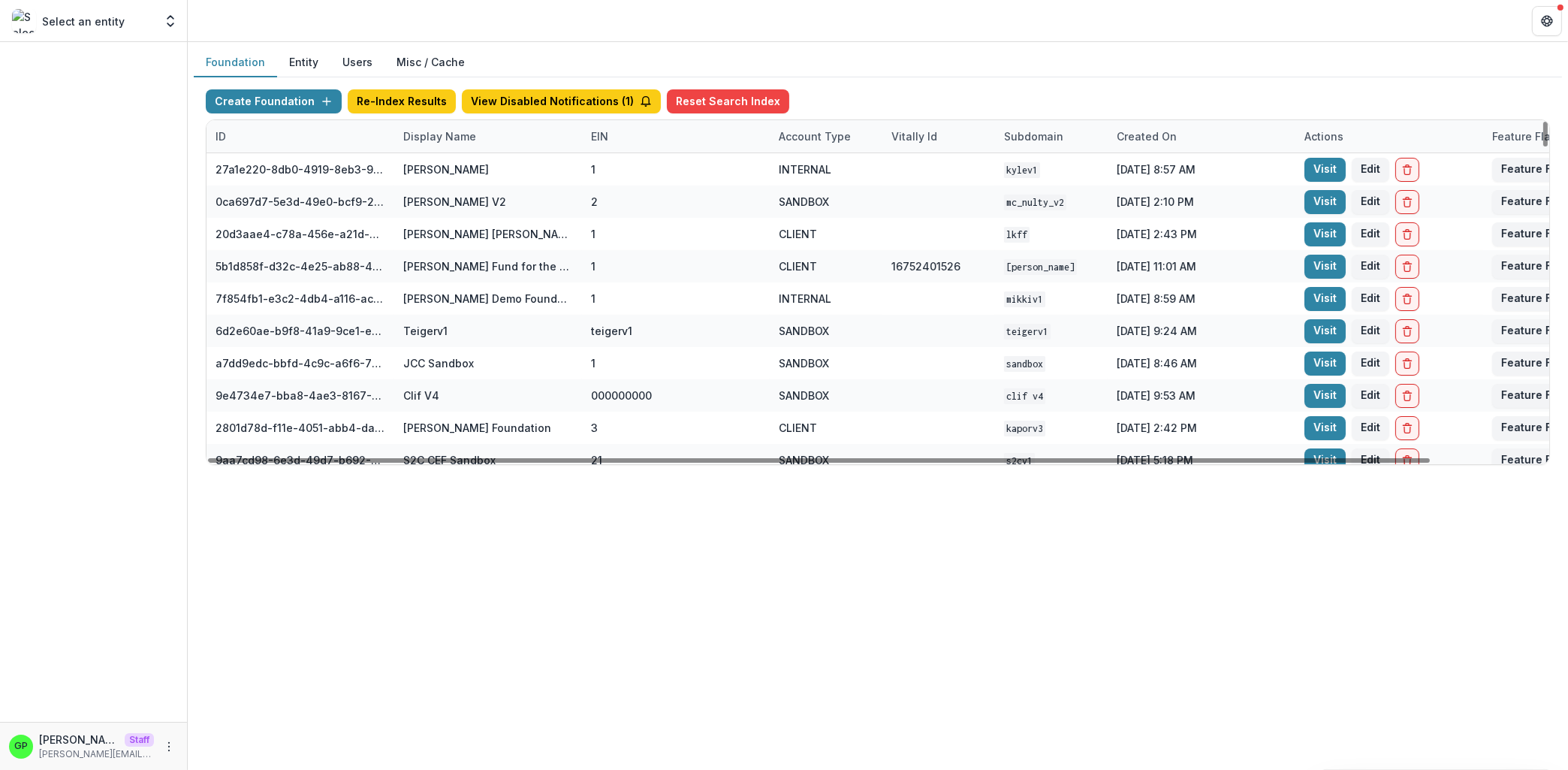
click at [433, 143] on div "Display Name" at bounding box center [440, 137] width 91 height 16
click at [434, 161] on input at bounding box center [488, 169] width 180 height 24
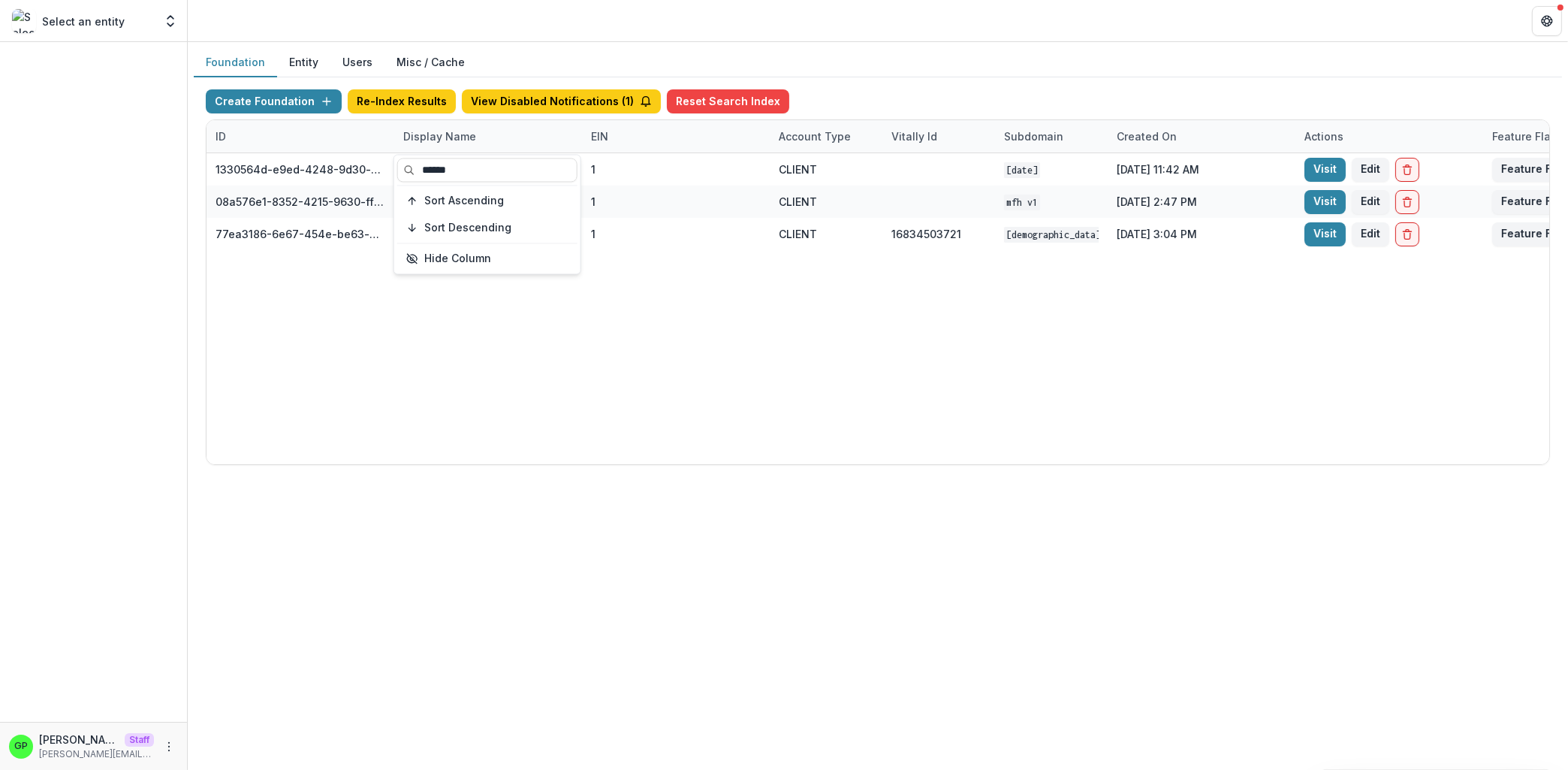
type input "******"
click at [681, 316] on div "1330564d-e9ed-4248-9d30-b7bbdd569381 Health Equity Initiative 1 CLIENT ascensio…" at bounding box center [939, 309] width 1465 height 311
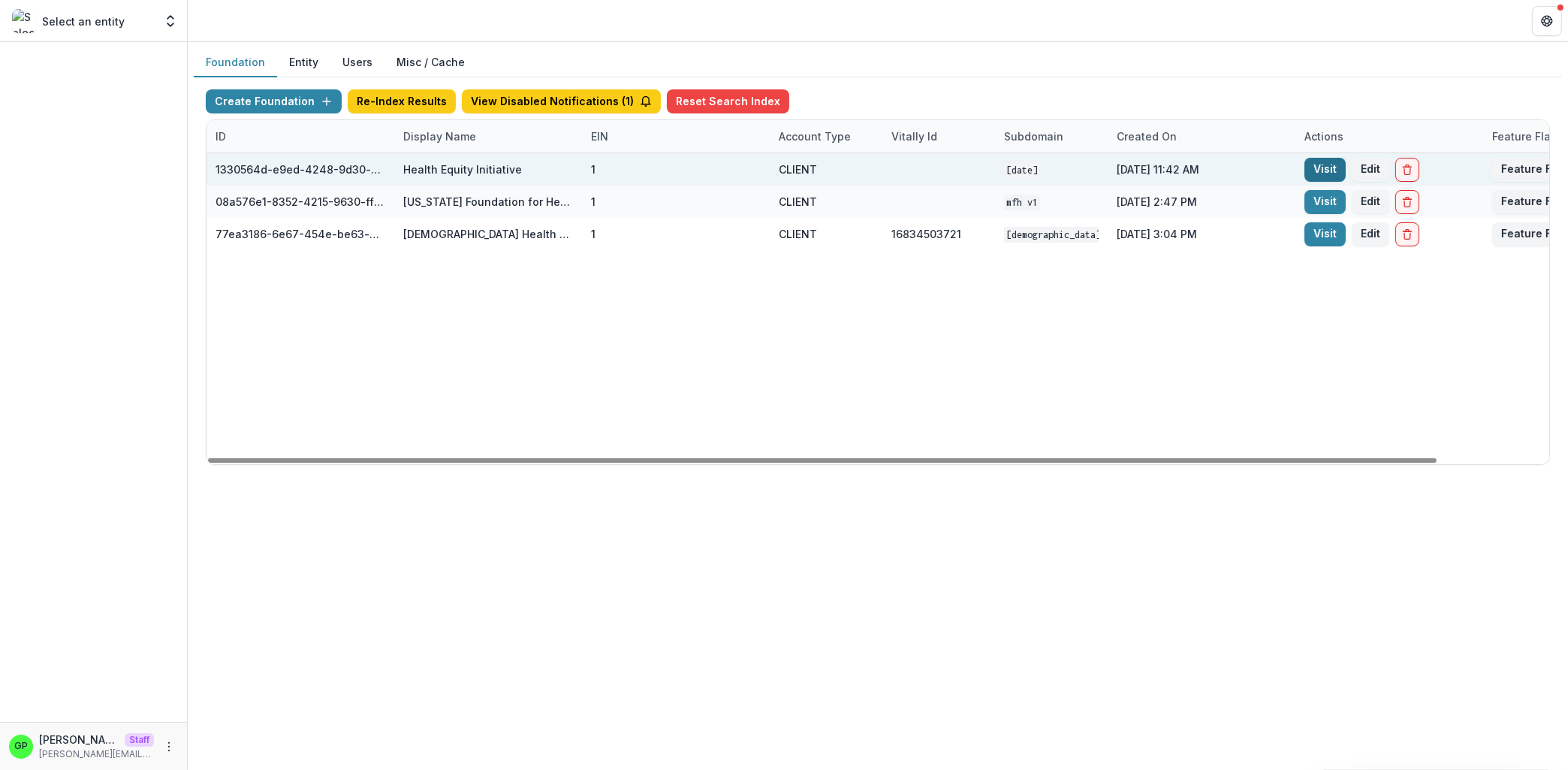
click at [1335, 160] on link "Visit" at bounding box center [1325, 169] width 42 height 24
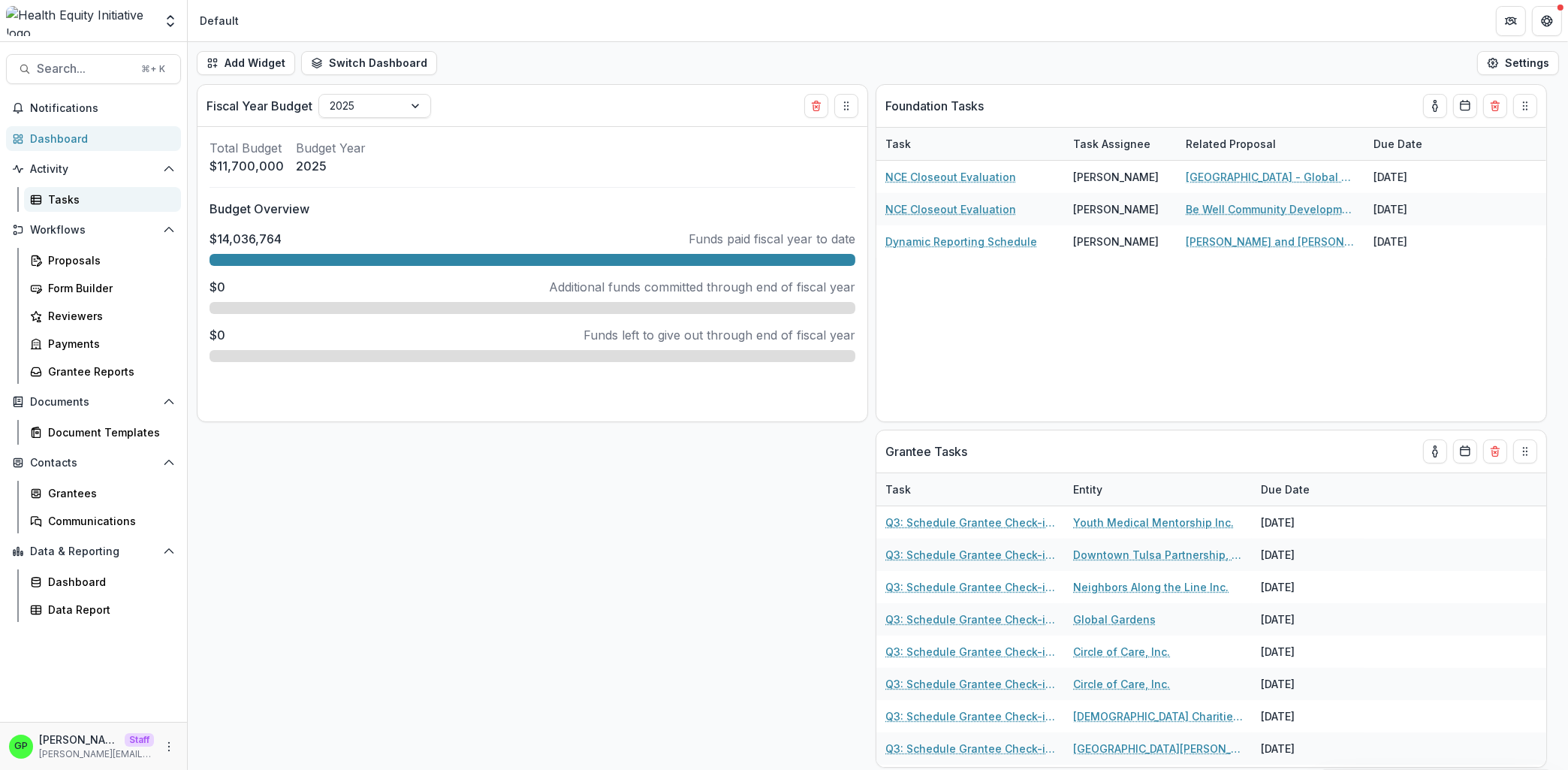
click at [63, 206] on div "Tasks" at bounding box center [109, 199] width 121 height 16
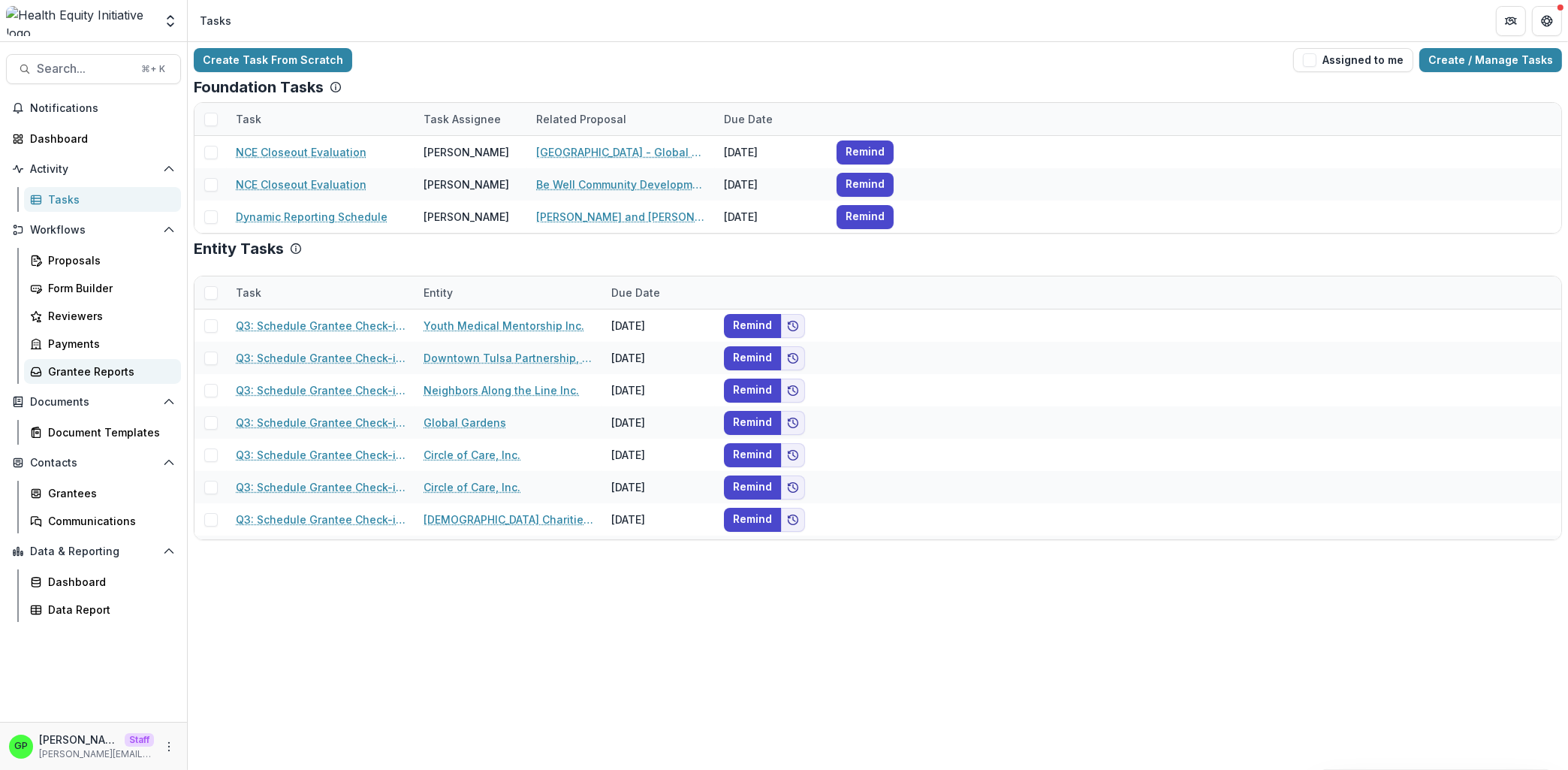
click at [117, 368] on div "Grantee Reports" at bounding box center [109, 372] width 121 height 16
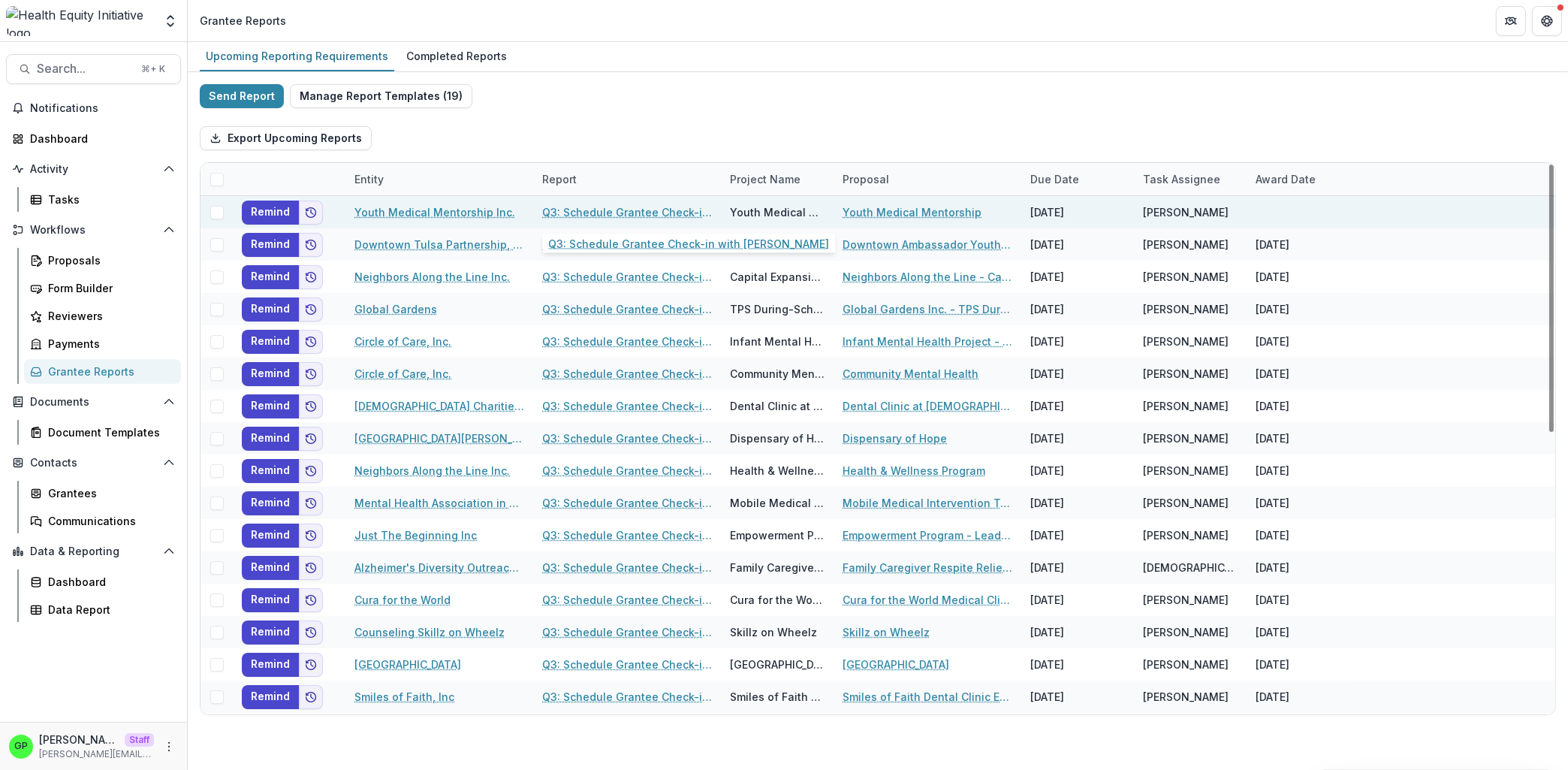
click at [625, 215] on link "Q3: Schedule Grantee Check-in with Dr. Pasley" at bounding box center [626, 212] width 169 height 16
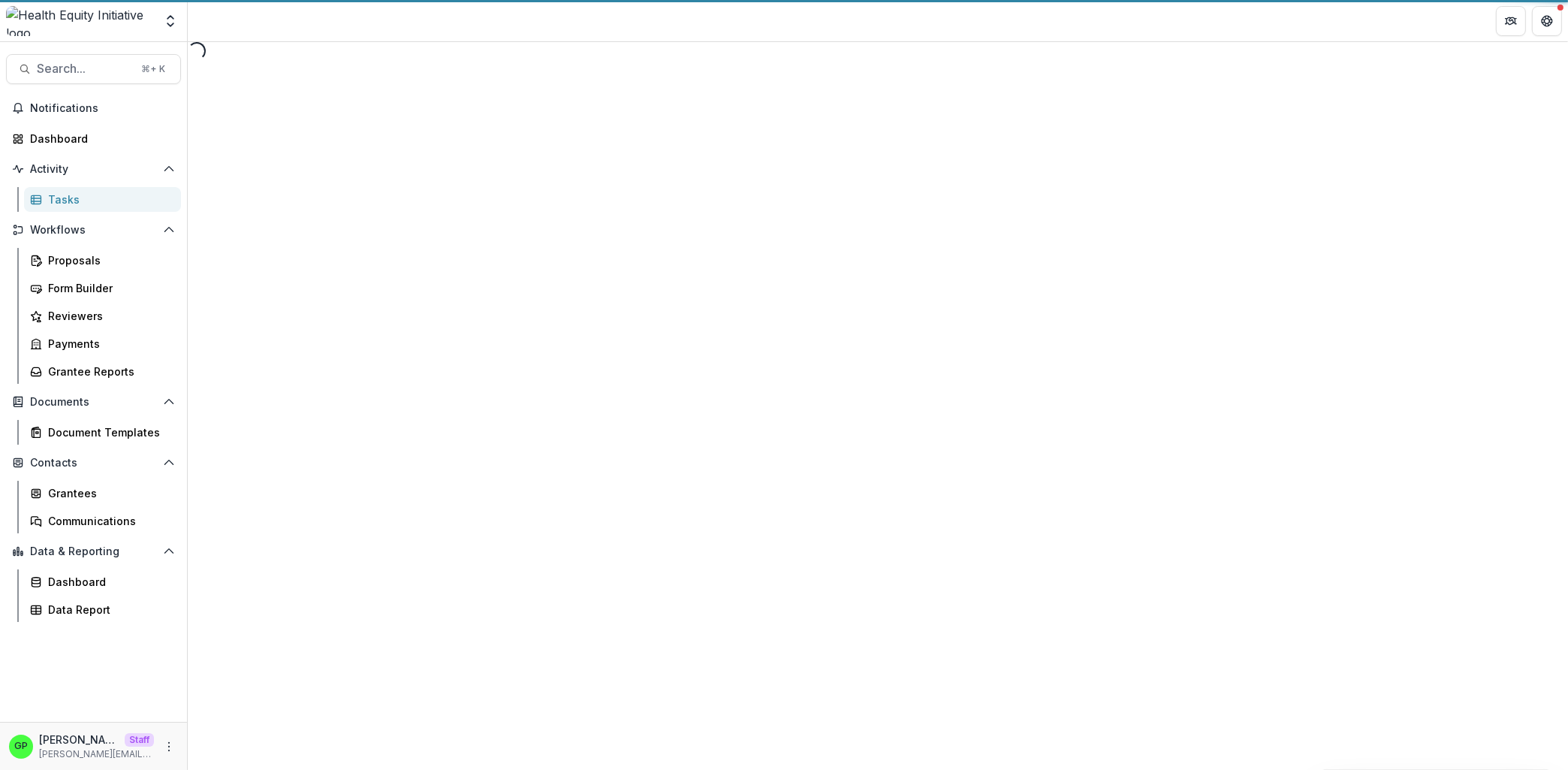
select select "********"
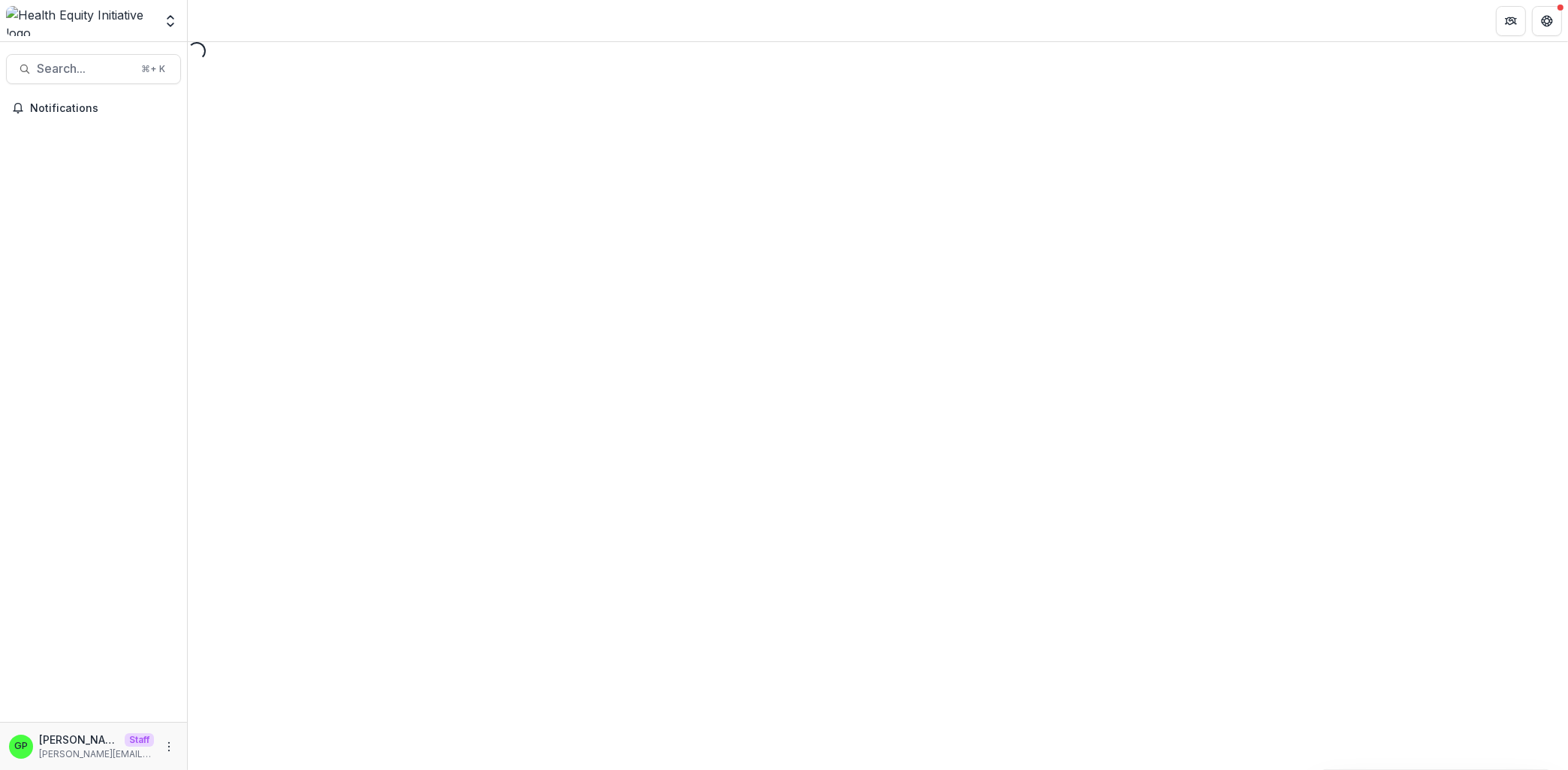
select select "********"
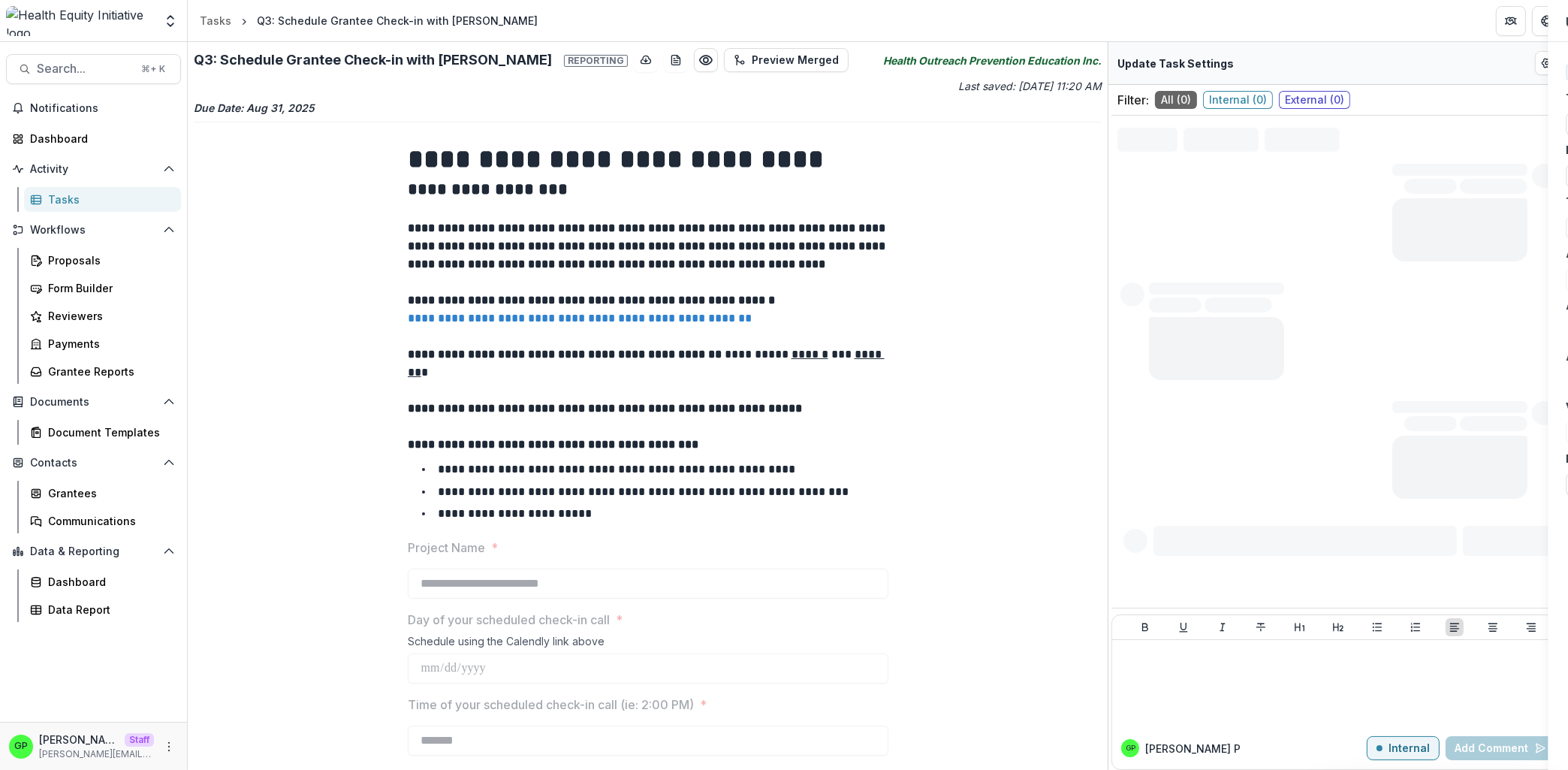
type input "********"
type input "**********"
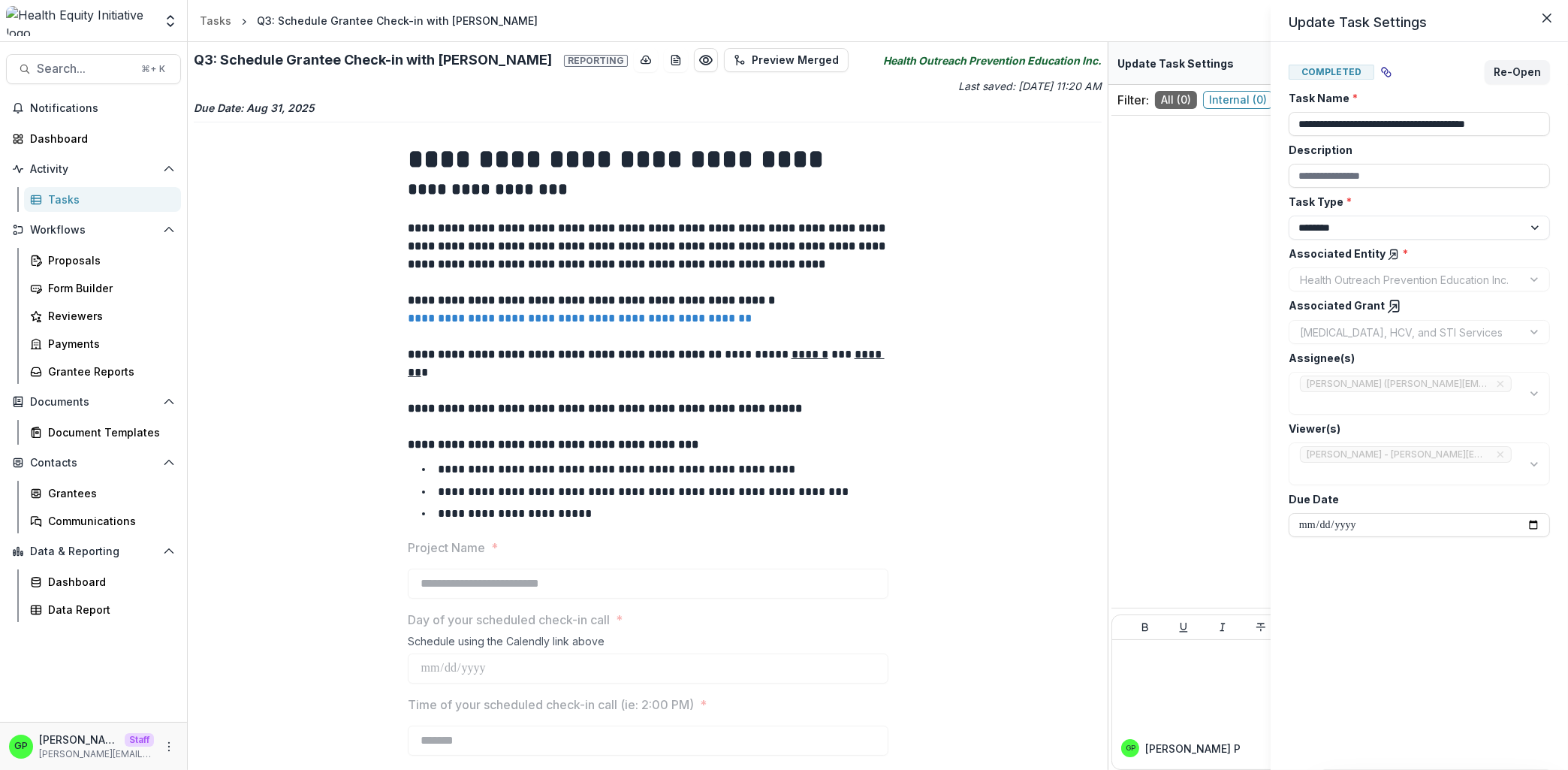
drag, startPoint x: 1102, startPoint y: 277, endPoint x: 1103, endPoint y: 315, distance: 38.0
click at [1103, 315] on div "**********" at bounding box center [784, 385] width 1568 height 770
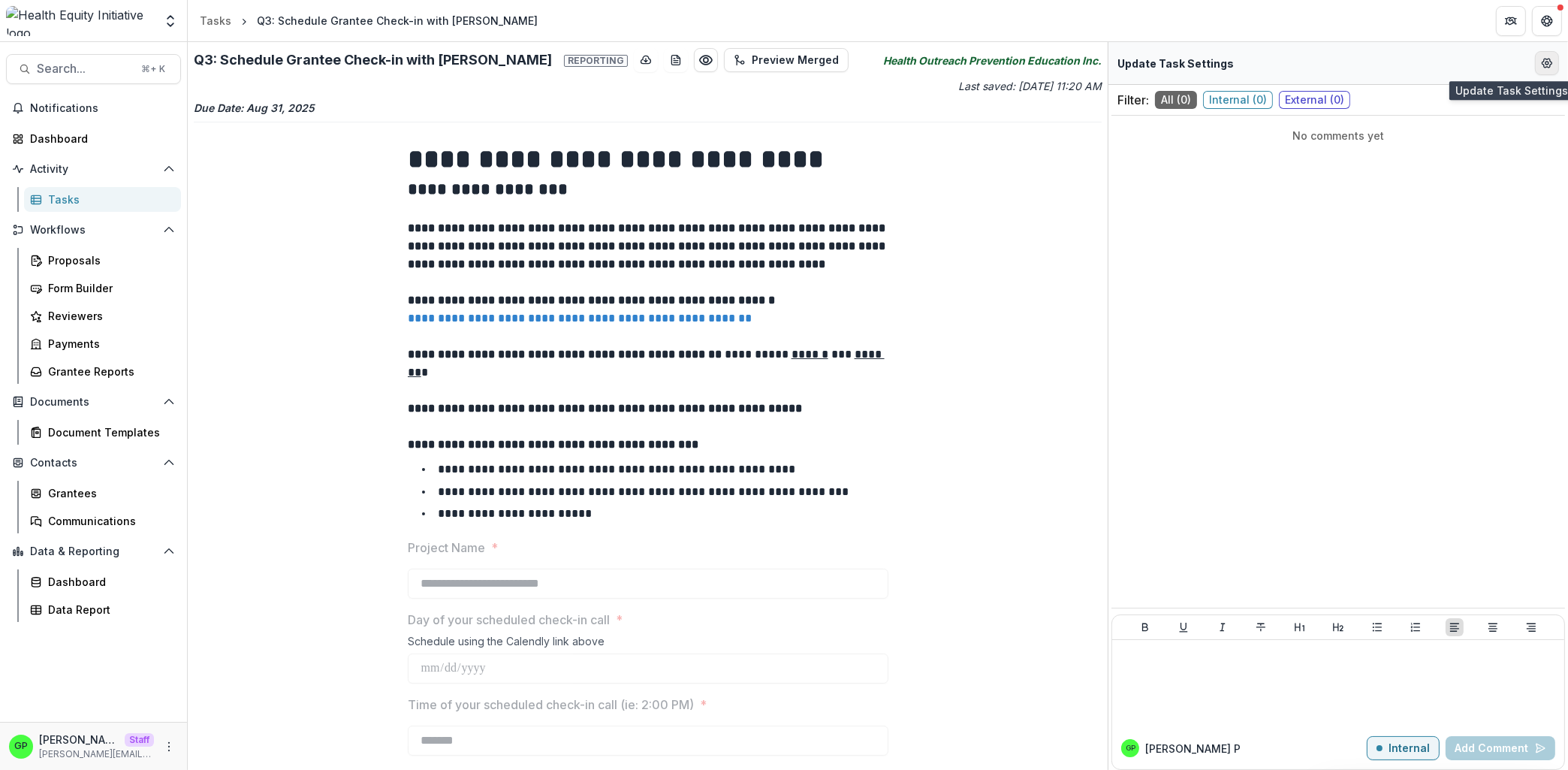
click at [1537, 73] on button "Edit Form Settings" at bounding box center [1547, 63] width 24 height 24
select select "********"
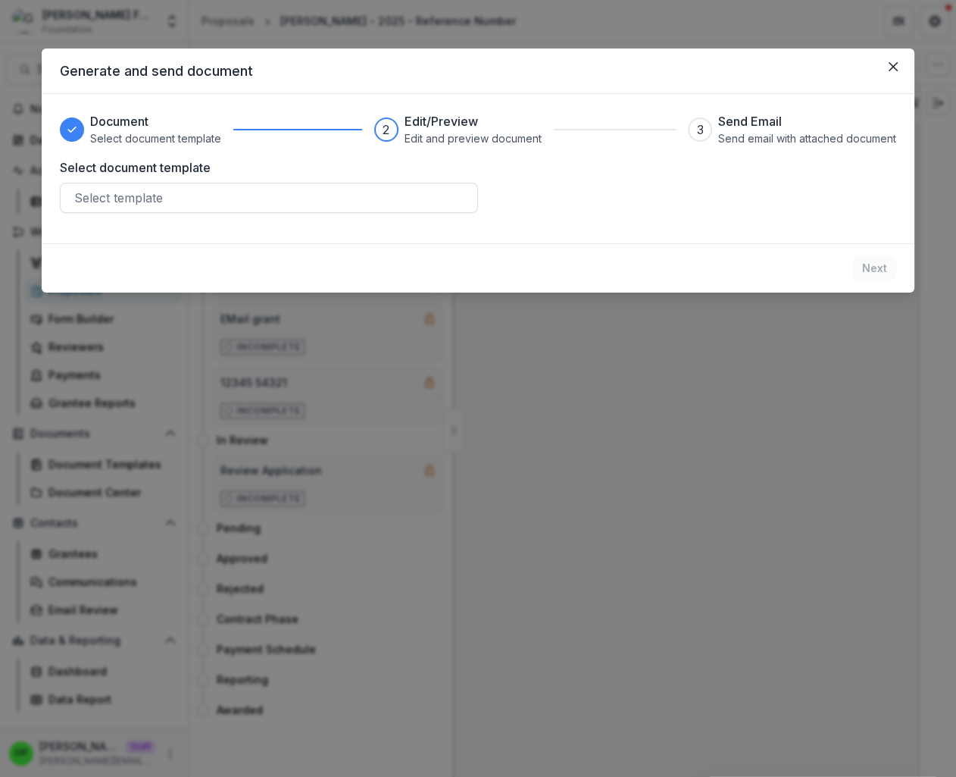
click at [341, 413] on div "Generate and send document Document Select document template 2 Edit/Preview Edi…" at bounding box center [478, 388] width 956 height 777
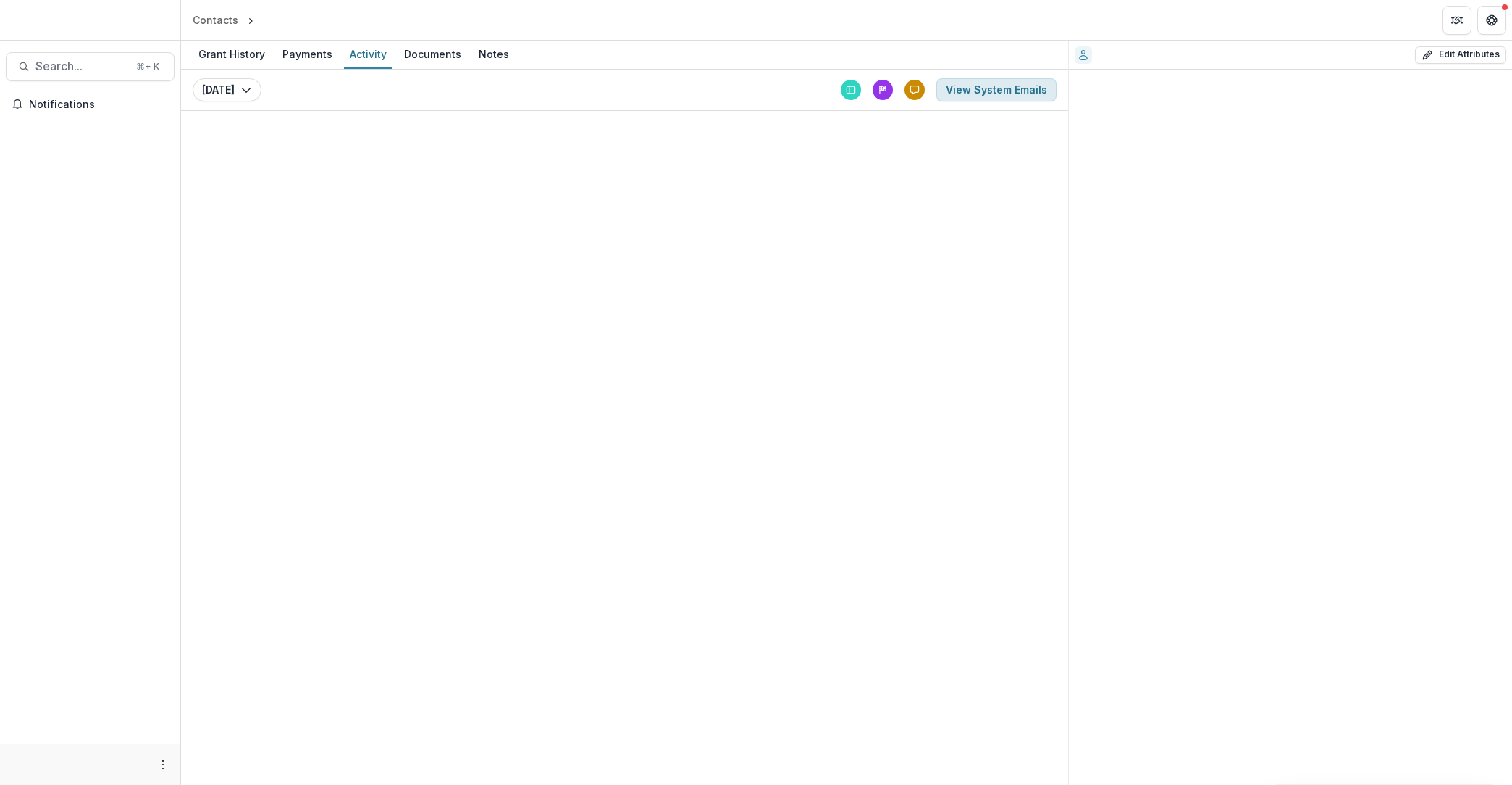
click at [982, 97] on button "View System Emails" at bounding box center [997, 90] width 120 height 23
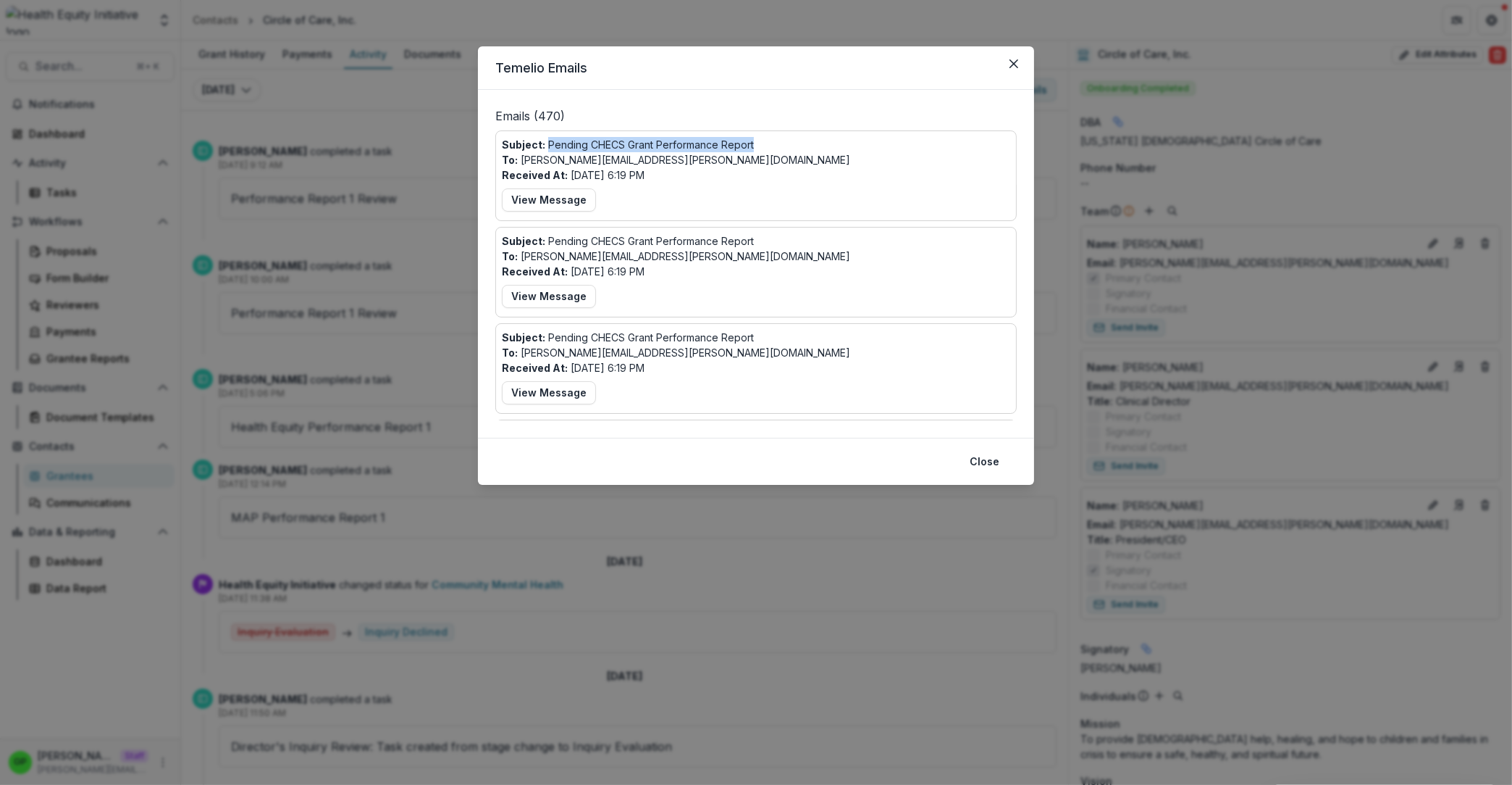
drag, startPoint x: 761, startPoint y: 143, endPoint x: 547, endPoint y: 145, distance: 214.0
click at [547, 145] on div "Subject: Pending CHECS Grant Performance Report To: [PERSON_NAME][EMAIL_ADDRESS…" at bounding box center [756, 175] width 508 height 77
click at [680, 167] on div "Subject: Pending CHECS Grant Performance Report To: [PERSON_NAME][EMAIL_ADDRESS…" at bounding box center [756, 175] width 508 height 77
drag, startPoint x: 666, startPoint y: 164, endPoint x: 542, endPoint y: 162, distance: 124.0
click at [542, 162] on div "Subject: Pending CHECS Grant Performance Report To: [PERSON_NAME][EMAIL_ADDRESS…" at bounding box center [756, 175] width 508 height 77
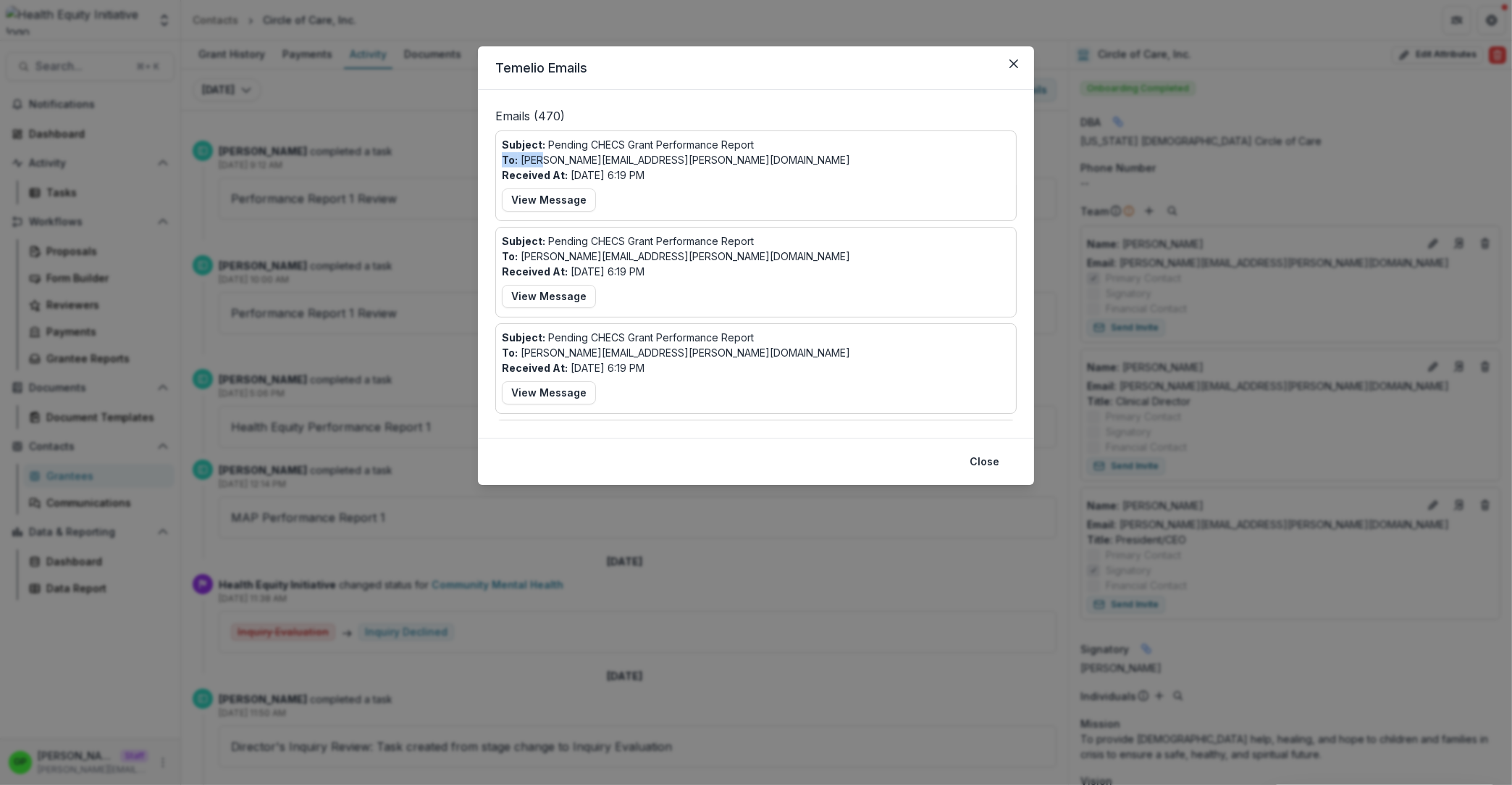
click at [543, 162] on p "To: [PERSON_NAME][EMAIL_ADDRESS][PERSON_NAME][DOMAIN_NAME]" at bounding box center [676, 160] width 349 height 15
drag, startPoint x: 666, startPoint y: 165, endPoint x: 594, endPoint y: 166, distance: 72.0
click at [591, 166] on div "Subject: Pending CHECS Grant Performance Report To: [PERSON_NAME][EMAIL_ADDRESS…" at bounding box center [756, 175] width 508 height 77
drag, startPoint x: 594, startPoint y: 166, endPoint x: 617, endPoint y: 165, distance: 23.0
click at [595, 165] on p "To: [PERSON_NAME][EMAIL_ADDRESS][PERSON_NAME][DOMAIN_NAME]" at bounding box center [676, 160] width 349 height 15
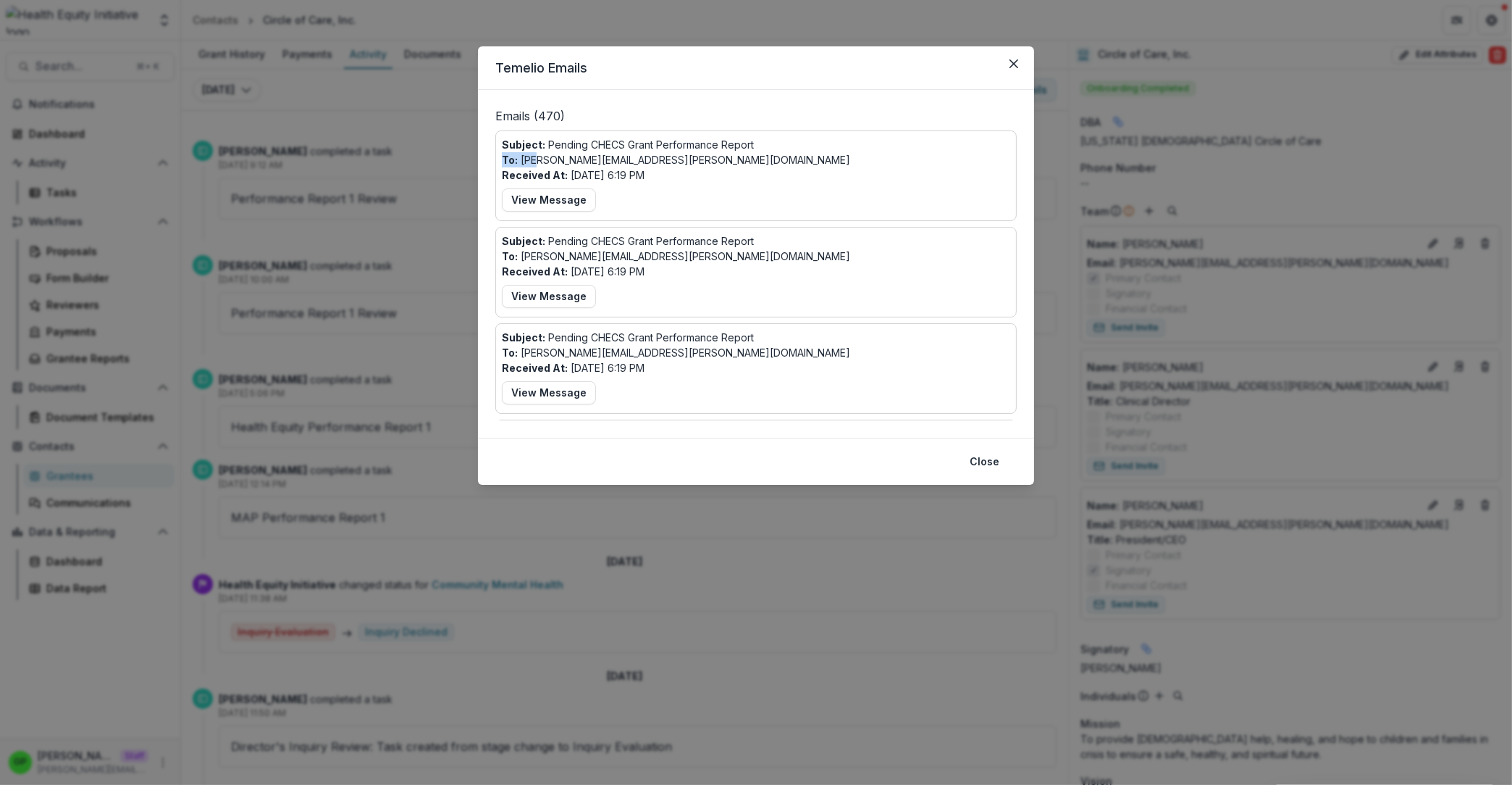
drag, startPoint x: 680, startPoint y: 159, endPoint x: 537, endPoint y: 164, distance: 143.1
click at [537, 164] on div "Subject: Pending CHECS Grant Performance Report To: [PERSON_NAME][EMAIL_ADDRESS…" at bounding box center [756, 175] width 508 height 77
click at [535, 164] on p "To: [PERSON_NAME][EMAIL_ADDRESS][PERSON_NAME][DOMAIN_NAME]" at bounding box center [676, 160] width 349 height 15
drag, startPoint x: 522, startPoint y: 158, endPoint x: 674, endPoint y: 164, distance: 152.1
click at [674, 164] on p "To: [PERSON_NAME][EMAIL_ADDRESS][PERSON_NAME][DOMAIN_NAME]" at bounding box center [676, 160] width 349 height 15
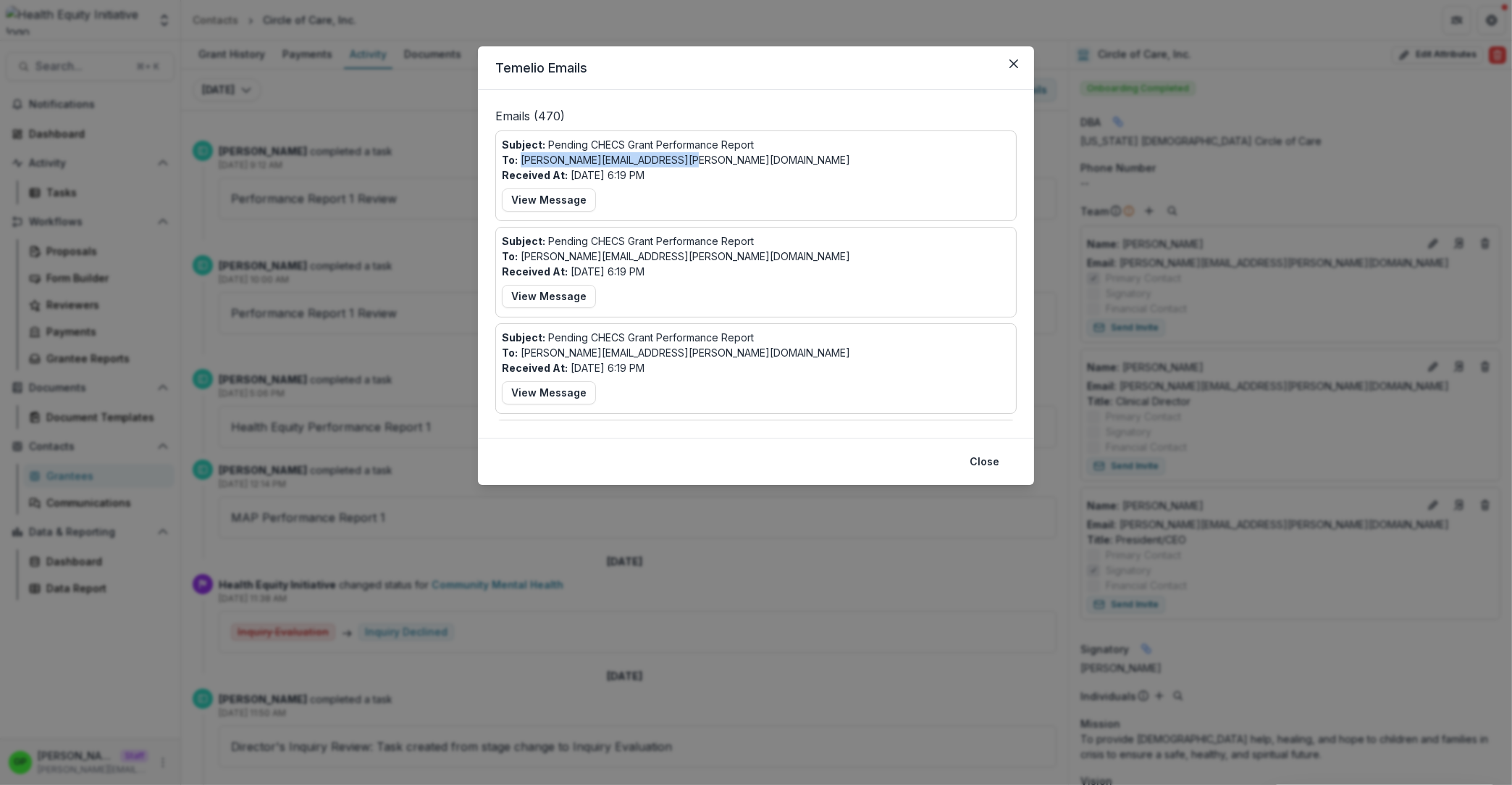
copy p "[PERSON_NAME][EMAIL_ADDRESS][PERSON_NAME][DOMAIN_NAME]"
